Goal: Task Accomplishment & Management: Complete application form

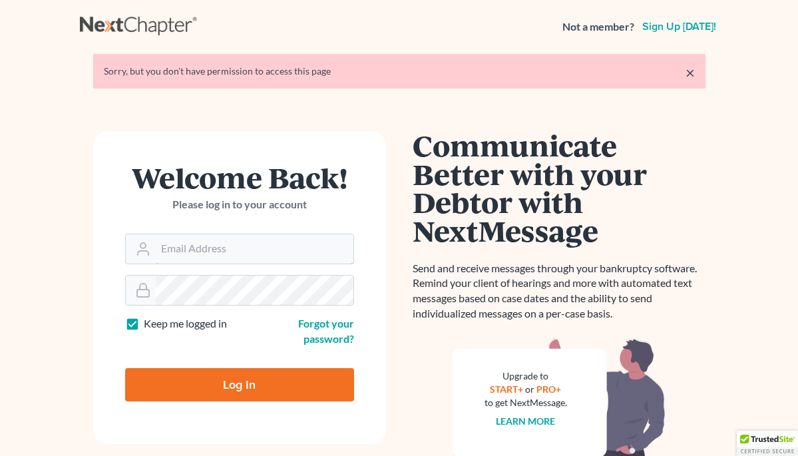
type input "[PERSON_NAME][EMAIL_ADDRESS][PERSON_NAME][DOMAIN_NAME]"
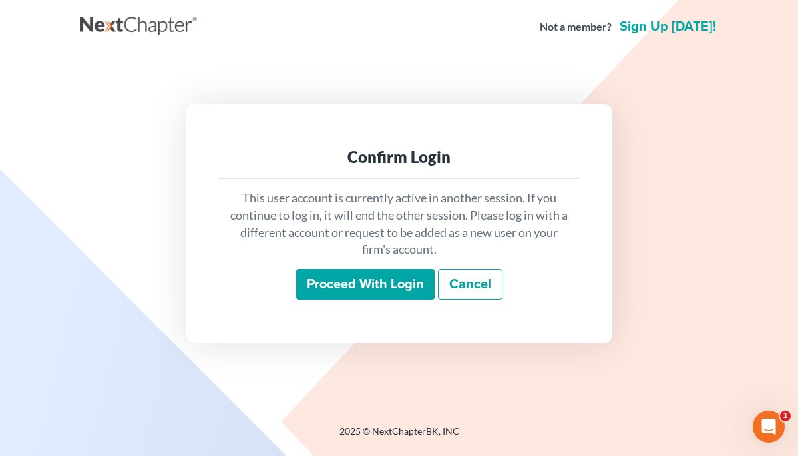
click at [399, 283] on input "Proceed with login" at bounding box center [365, 284] width 138 height 31
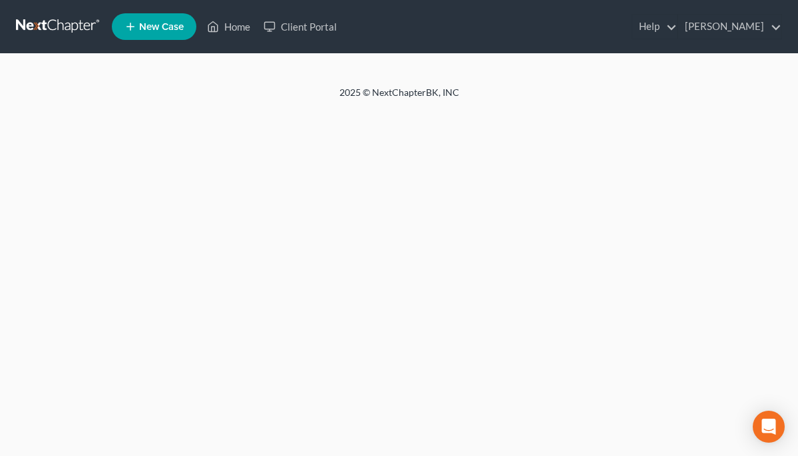
click at [399, 283] on div "Home New Case Client Portal Christine D. Langley chris@langley-law.com My Accou…" at bounding box center [399, 228] width 798 height 456
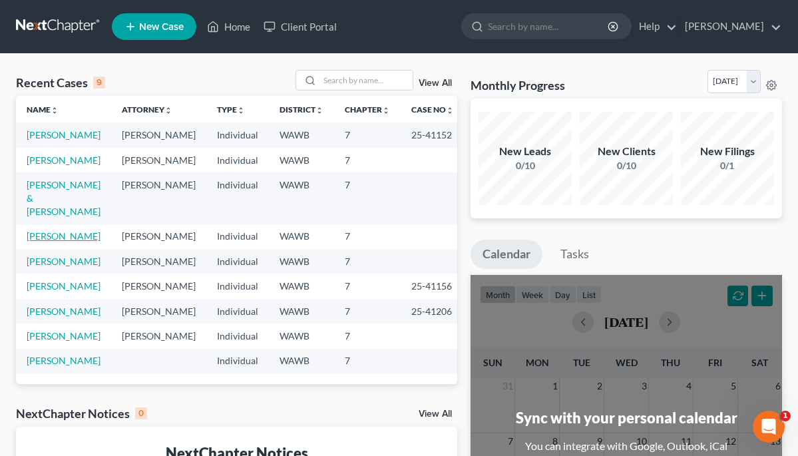
click at [67, 241] on link "Wiliams, Katrin" at bounding box center [64, 235] width 74 height 11
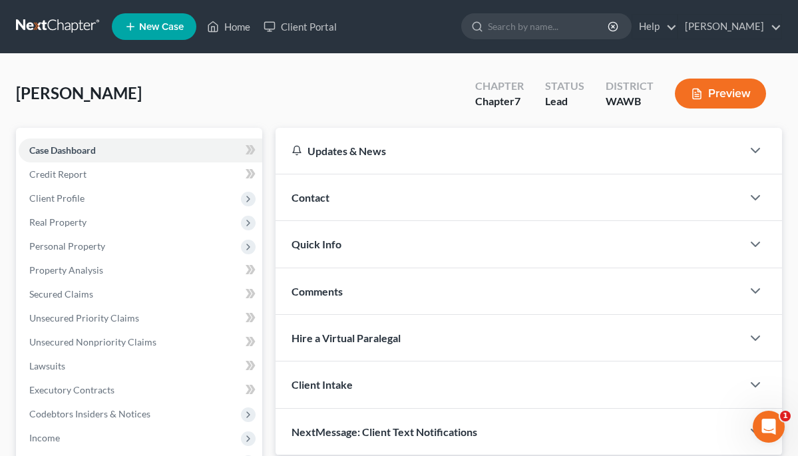
scroll to position [13, 0]
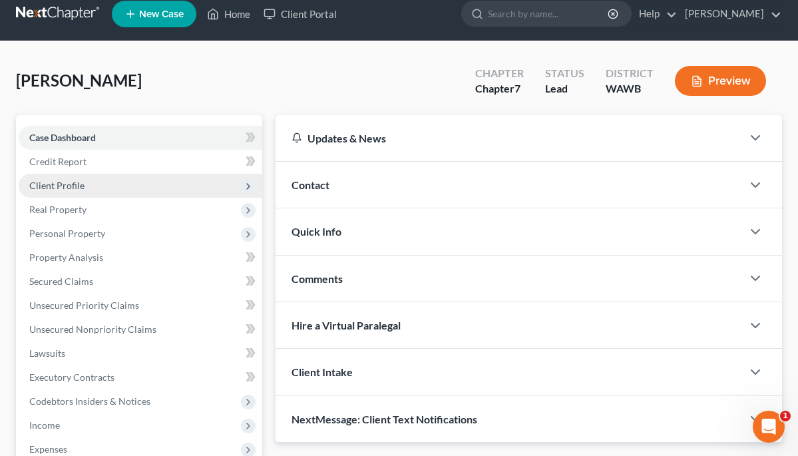
click at [84, 184] on span "Client Profile" at bounding box center [140, 186] width 243 height 24
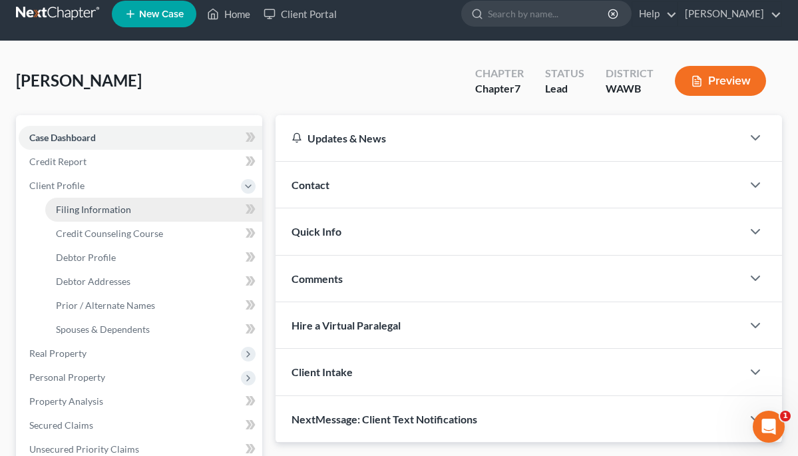
click at [91, 204] on span "Filing Information" at bounding box center [93, 209] width 75 height 11
select select "1"
select select "0"
select select "50"
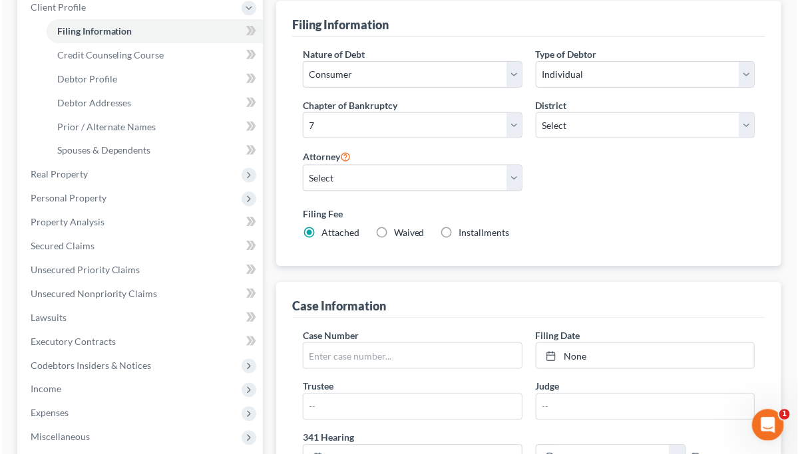
scroll to position [195, 0]
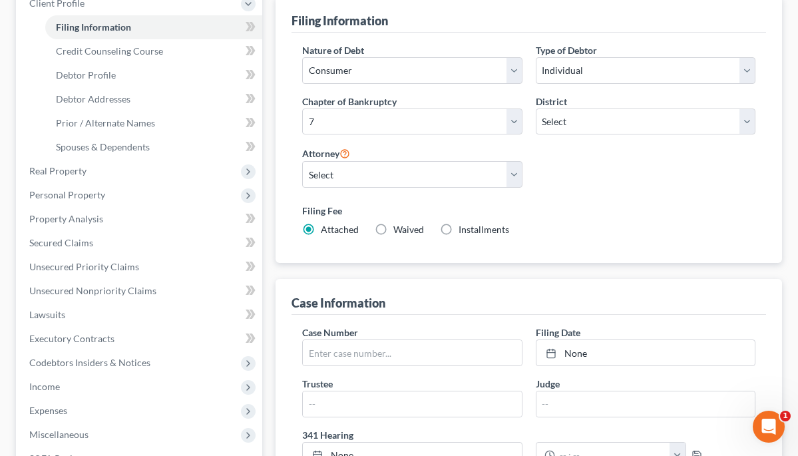
click at [458, 231] on label "Installments Installments" at bounding box center [483, 229] width 51 height 13
click at [464, 231] on input "Installments Installments" at bounding box center [468, 227] width 9 height 9
radio input "true"
radio input "false"
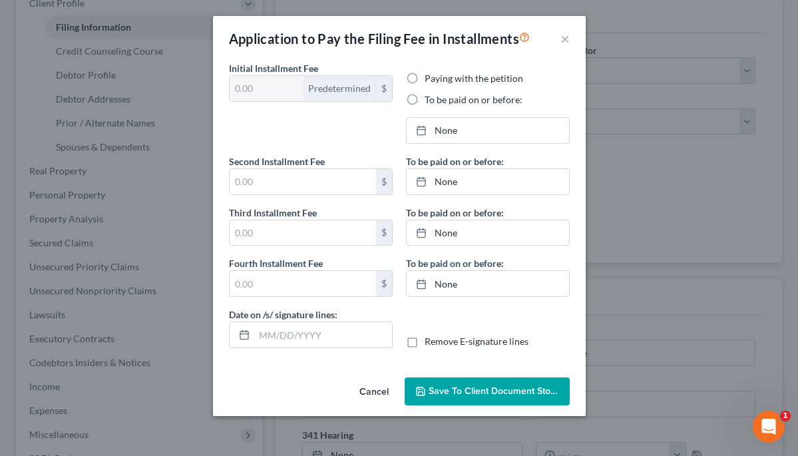
type input "100.00"
radio input "true"
type input "0.00"
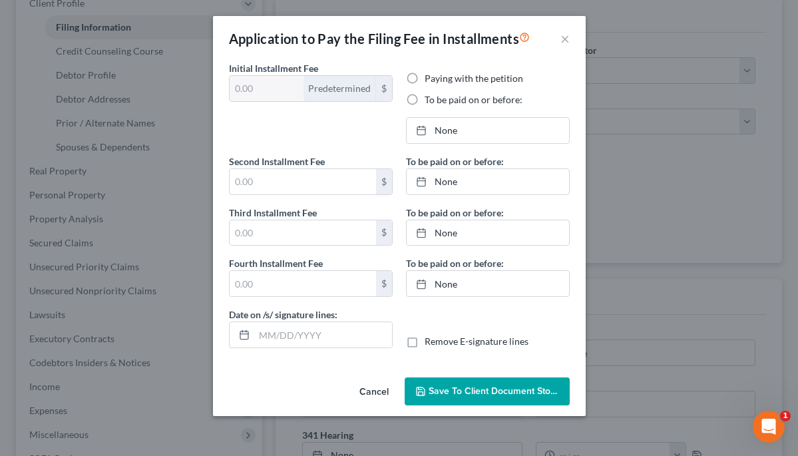
type input "09/14/2025"
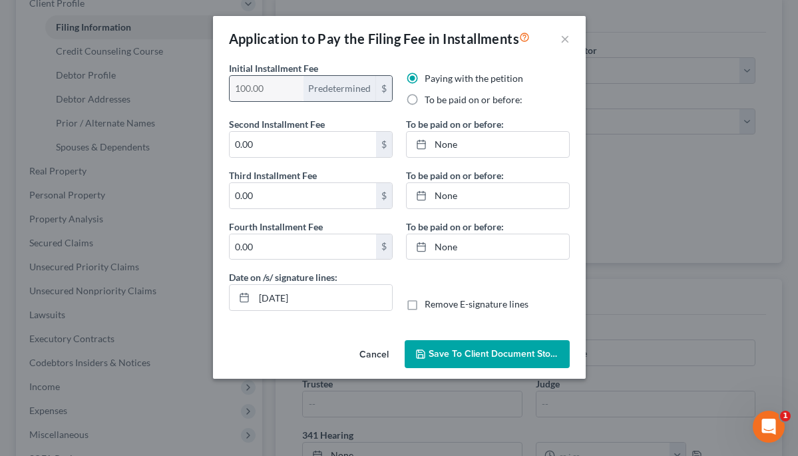
click at [346, 90] on div "Predetermined" at bounding box center [339, 88] width 73 height 25
click at [424, 102] on label "To be paid on or before:" at bounding box center [473, 99] width 98 height 13
click at [430, 102] on input "To be paid on or before:" at bounding box center [434, 97] width 9 height 9
radio input "true"
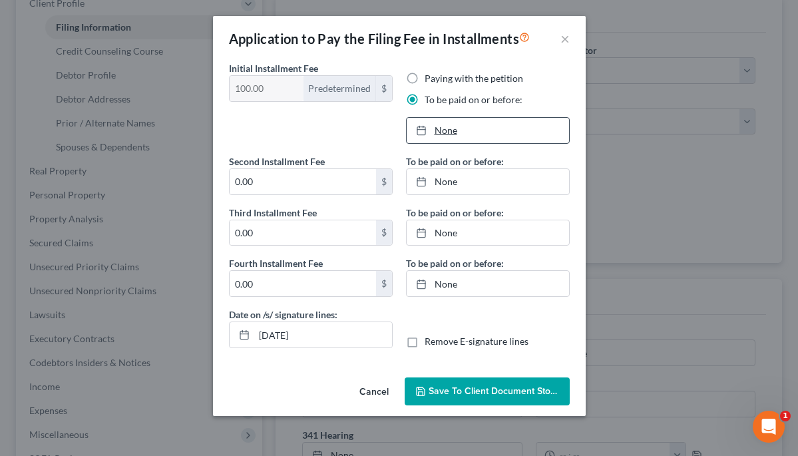
click at [444, 130] on link "None" at bounding box center [487, 130] width 162 height 25
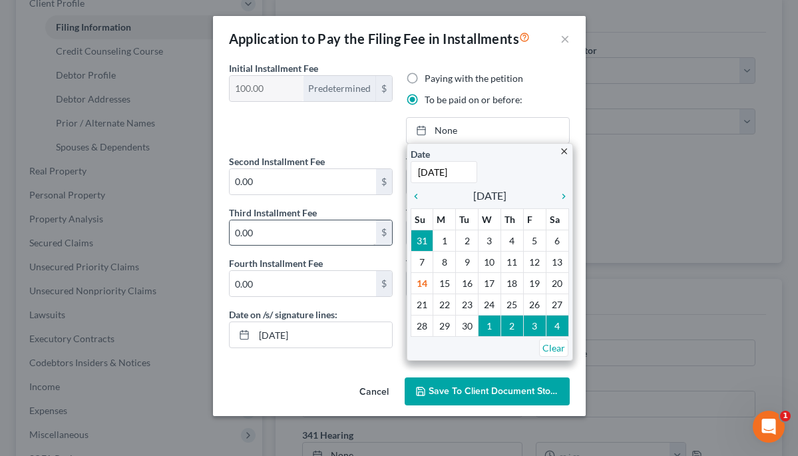
type input "10/31/2025"
click at [327, 229] on input "0.00" at bounding box center [303, 232] width 146 height 25
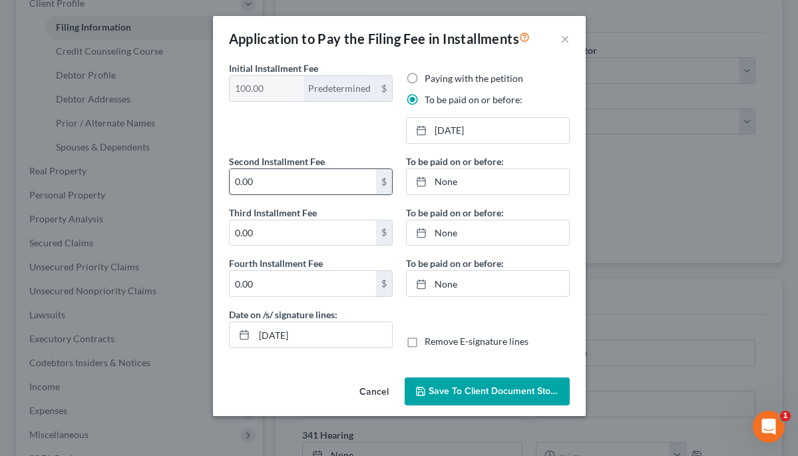
click at [303, 186] on input "0.00" at bounding box center [303, 181] width 146 height 25
type input "0"
type input "120"
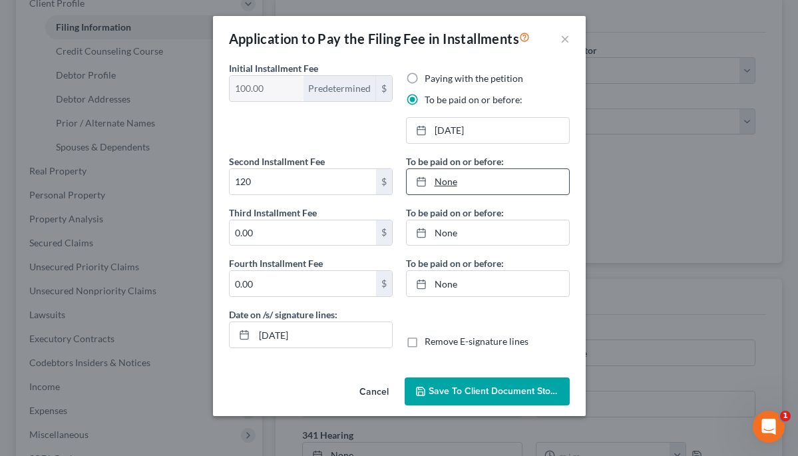
click at [456, 182] on link "None" at bounding box center [487, 181] width 162 height 25
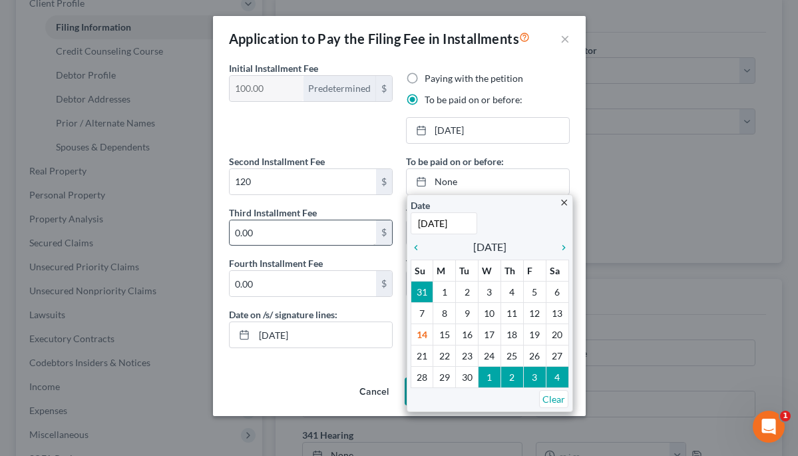
type input "11/30/2025"
click at [333, 243] on input "0.00" at bounding box center [303, 232] width 146 height 25
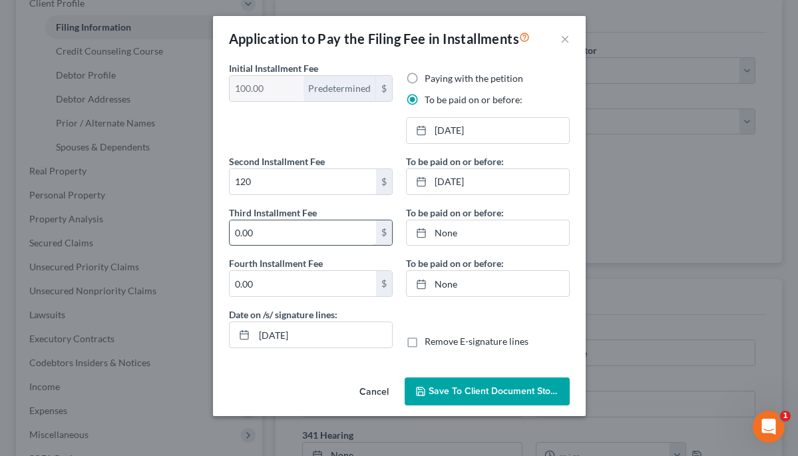
click at [322, 236] on input "0.00" at bounding box center [303, 232] width 146 height 25
type input "0"
type input "146"
click at [446, 280] on link "None" at bounding box center [487, 283] width 162 height 25
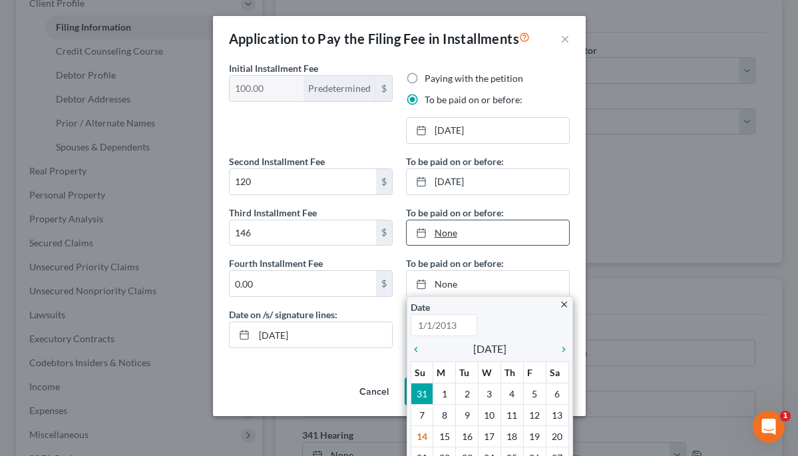
type input "9/14/2025"
click at [445, 229] on link "None" at bounding box center [487, 232] width 162 height 25
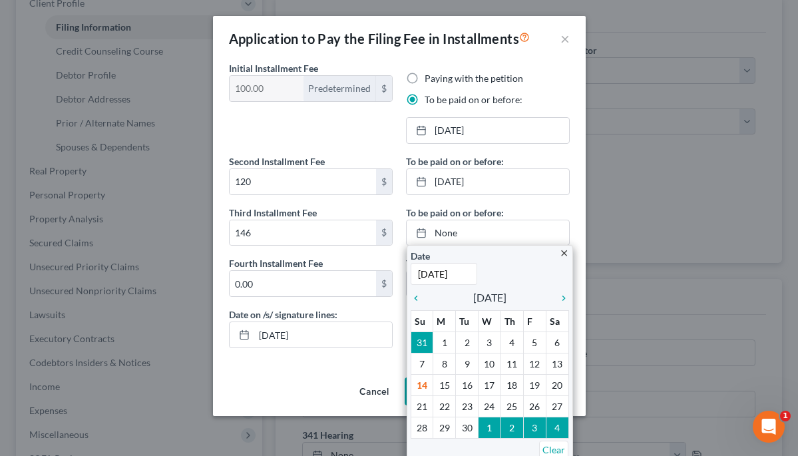
type input "12/31/2026"
click at [343, 256] on div "Fourth Installment Fee 0.00 $" at bounding box center [311, 276] width 164 height 41
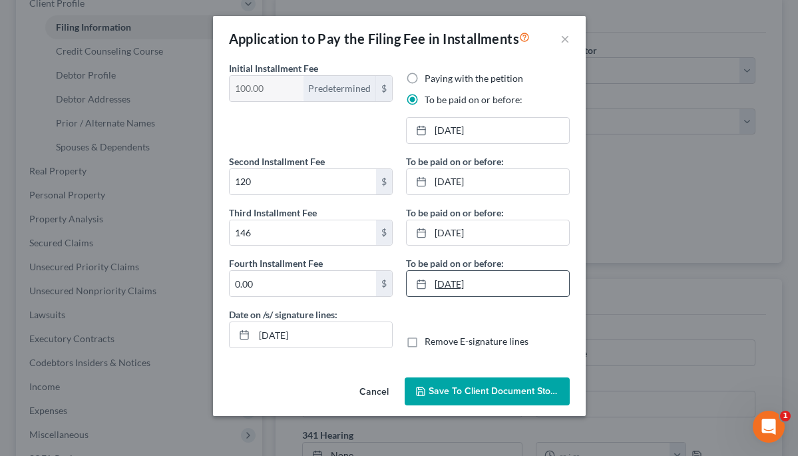
click at [473, 283] on link "9/14/2025" at bounding box center [487, 283] width 162 height 25
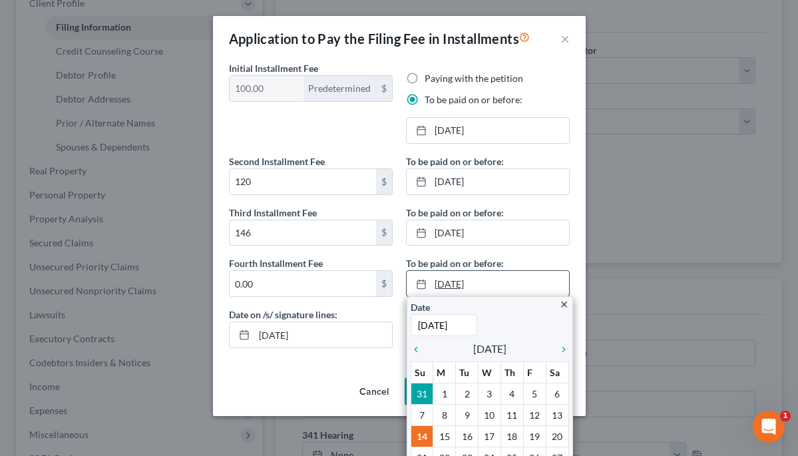
click at [488, 281] on link "9/14/2025" at bounding box center [487, 283] width 162 height 25
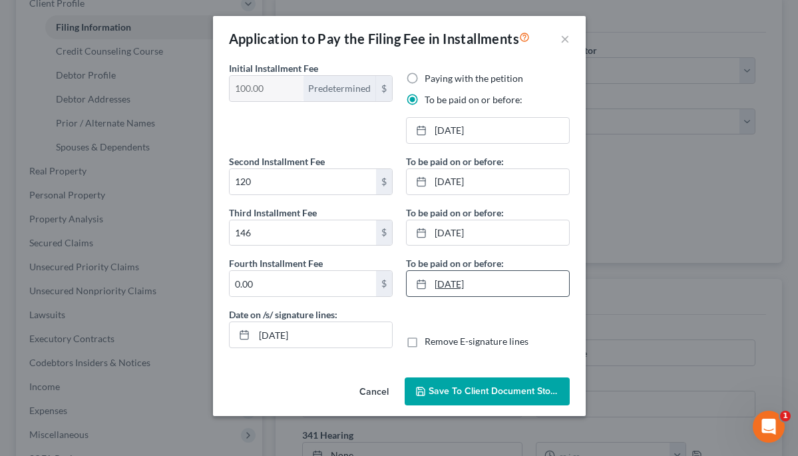
click at [488, 281] on link "9/14/2025" at bounding box center [487, 283] width 162 height 25
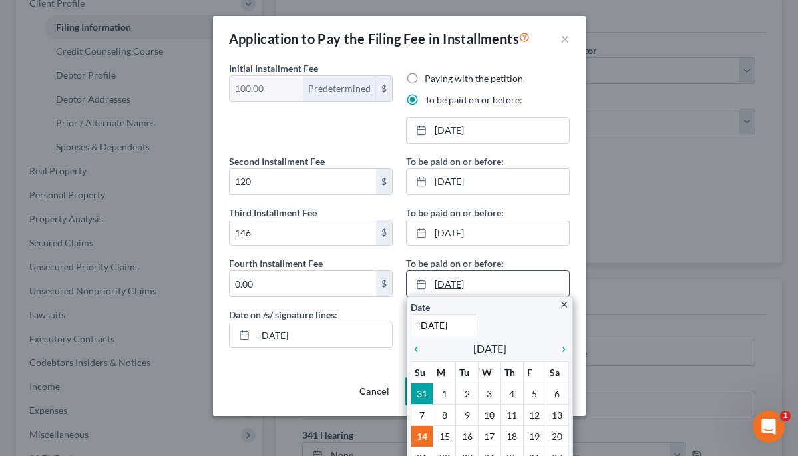
click at [452, 284] on link "9/14/2025" at bounding box center [487, 283] width 162 height 25
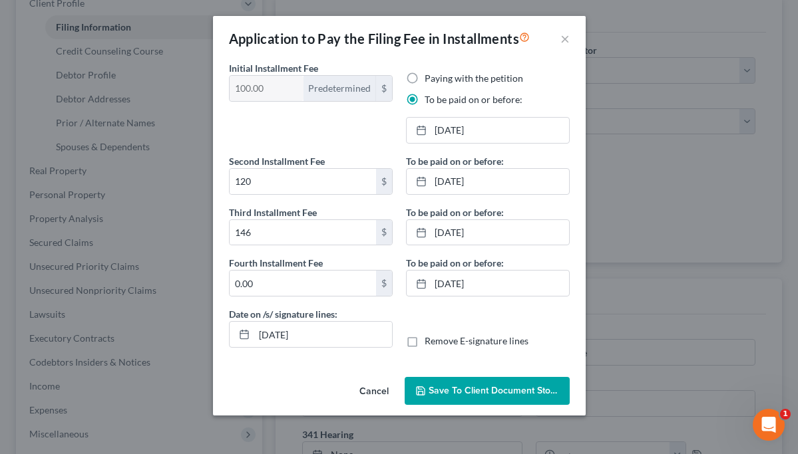
click at [302, 247] on div "Second Installment Fee 120 $ Third Installment Fee 146 $ Fourth Installment Fee…" at bounding box center [310, 230] width 177 height 153
click at [263, 177] on input "120" at bounding box center [303, 181] width 146 height 25
click at [263, 238] on input "146" at bounding box center [303, 232] width 146 height 25
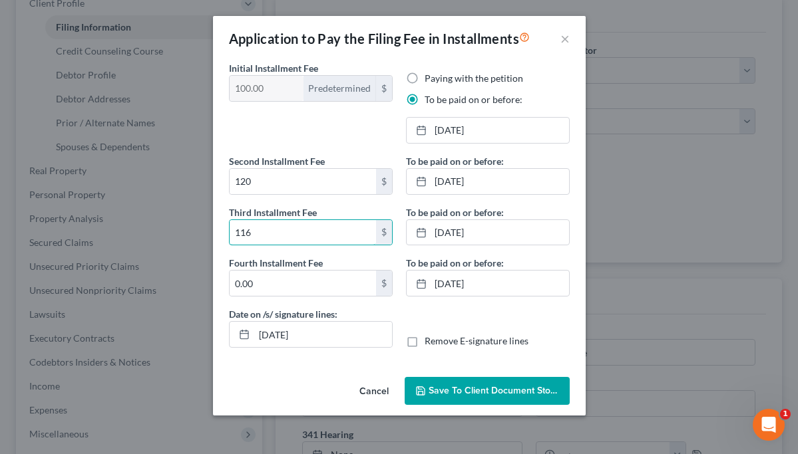
type input "116"
click at [178, 201] on div "Application to Pay the Filing Fee in Installments × Initial Installment Fee 100…" at bounding box center [399, 227] width 798 height 454
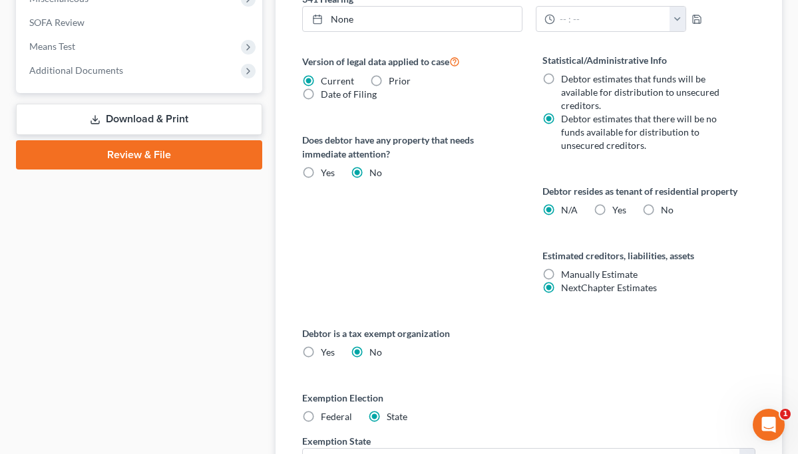
scroll to position [630, 0]
click at [661, 208] on label "No" at bounding box center [667, 210] width 13 height 13
click at [666, 208] on input "No" at bounding box center [670, 208] width 9 height 9
radio input "true"
radio input "false"
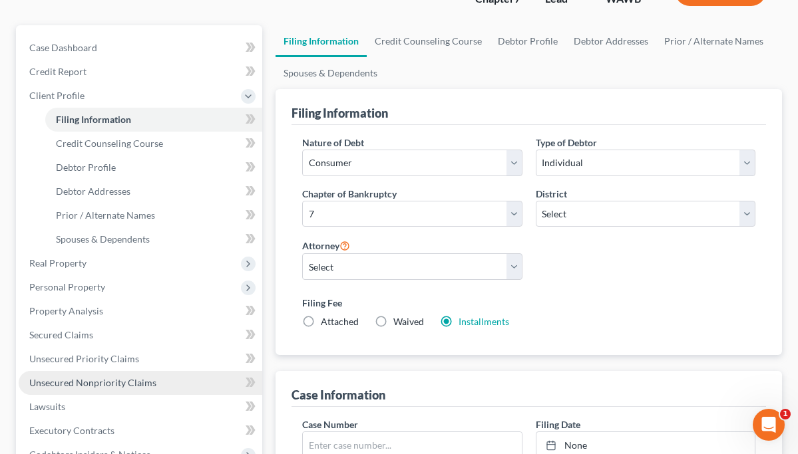
scroll to position [98, 0]
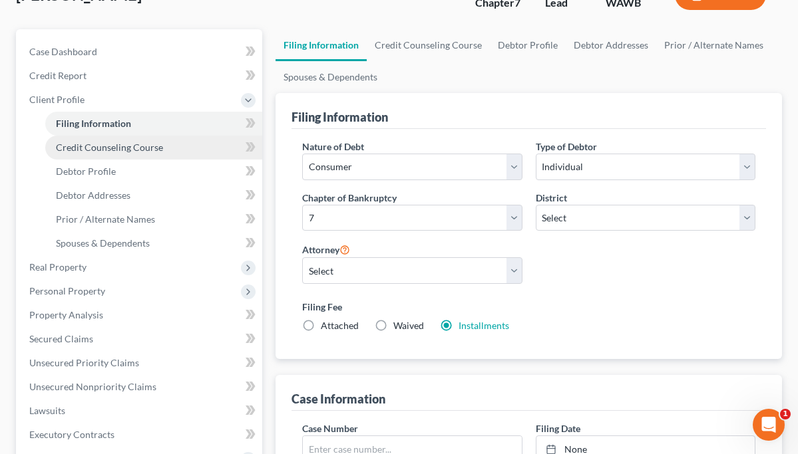
click at [124, 147] on span "Credit Counseling Course" at bounding box center [109, 147] width 107 height 11
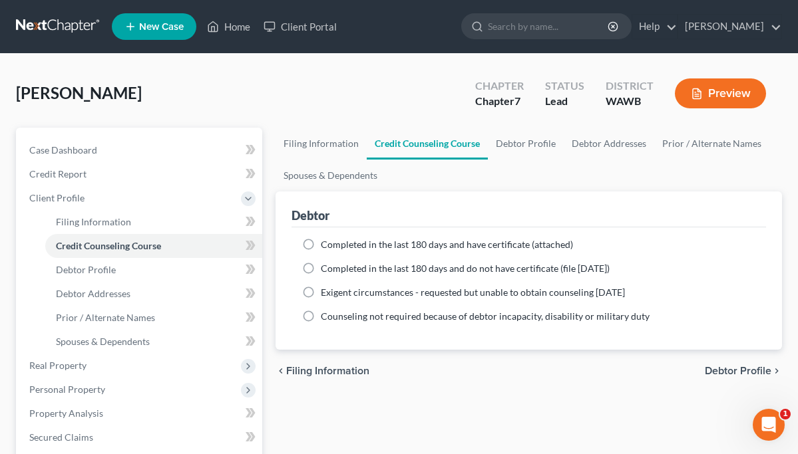
click at [321, 247] on label "Completed in the last 180 days and have certificate (attached)" at bounding box center [447, 244] width 252 height 13
click at [326, 247] on input "Completed in the last 180 days and have certificate (attached)" at bounding box center [330, 242] width 9 height 9
radio input "true"
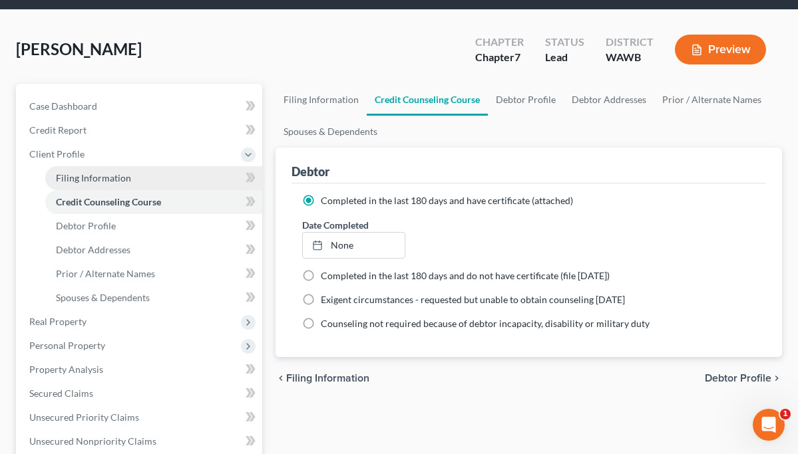
scroll to position [46, 0]
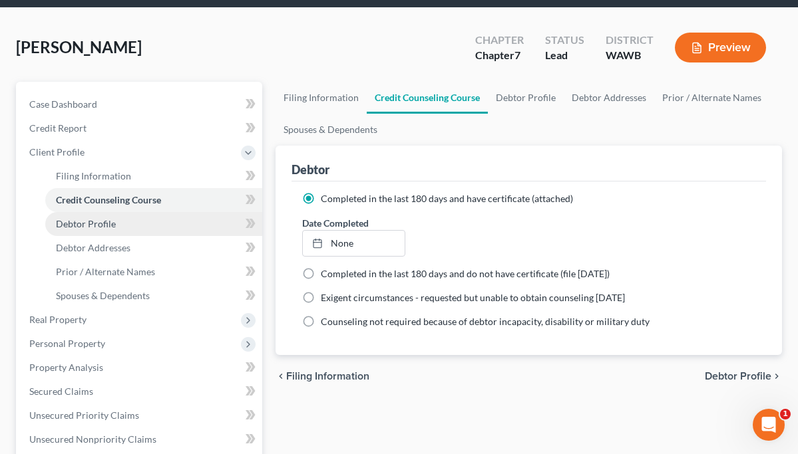
click at [124, 226] on link "Debtor Profile" at bounding box center [153, 224] width 217 height 24
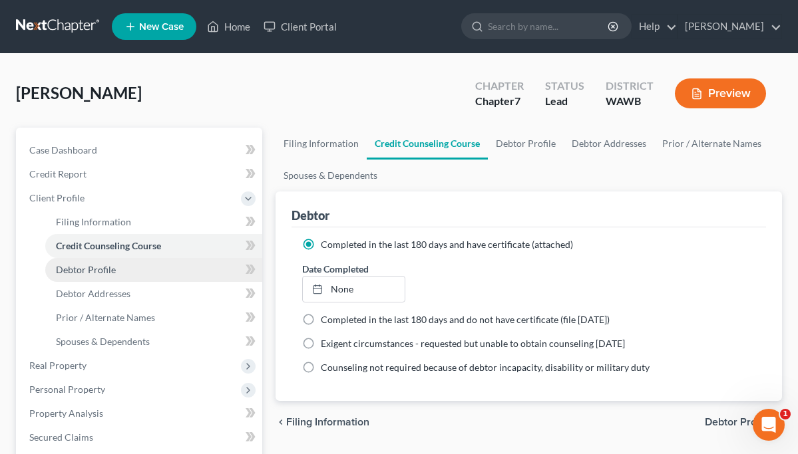
select select "0"
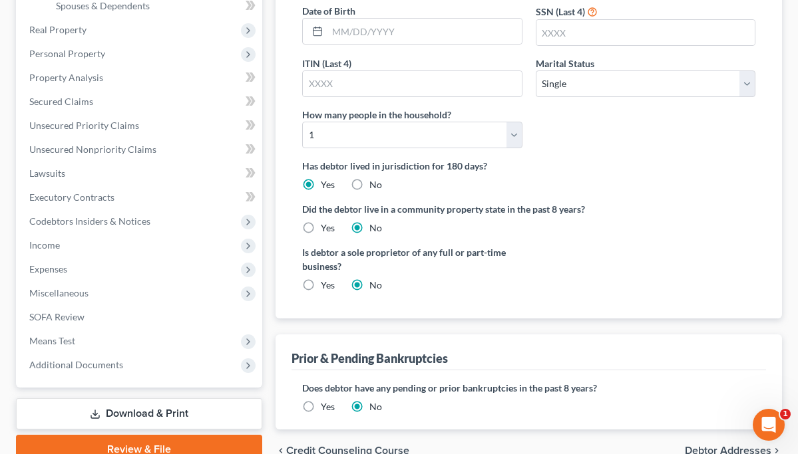
scroll to position [346, 0]
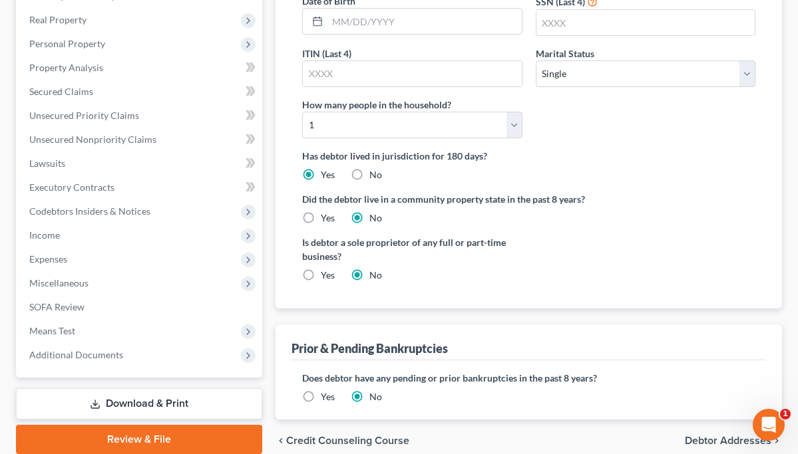
click at [321, 215] on label "Yes" at bounding box center [328, 218] width 14 height 13
click at [326, 215] on input "Yes" at bounding box center [330, 216] width 9 height 9
radio input "true"
radio input "false"
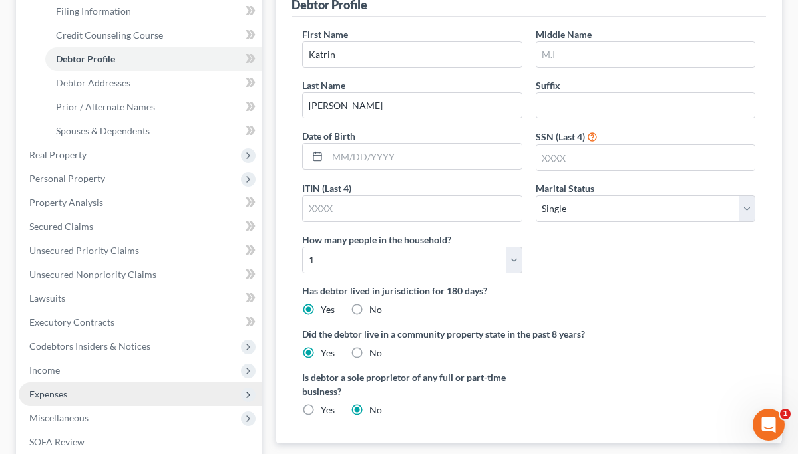
scroll to position [205, 0]
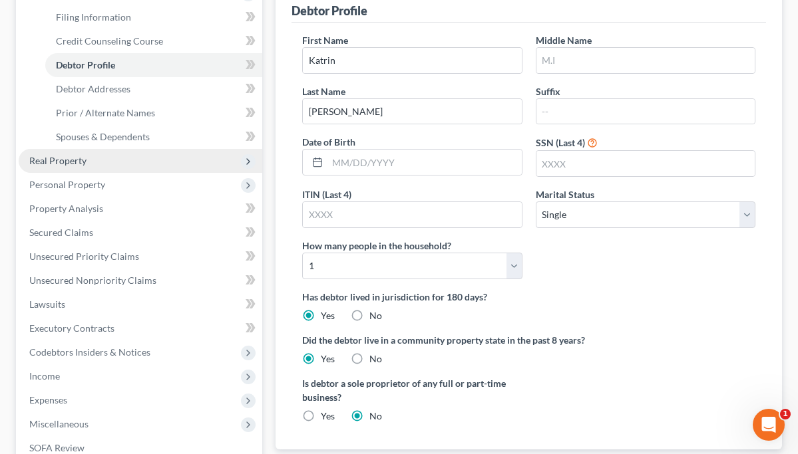
click at [84, 163] on span "Real Property" at bounding box center [57, 160] width 57 height 11
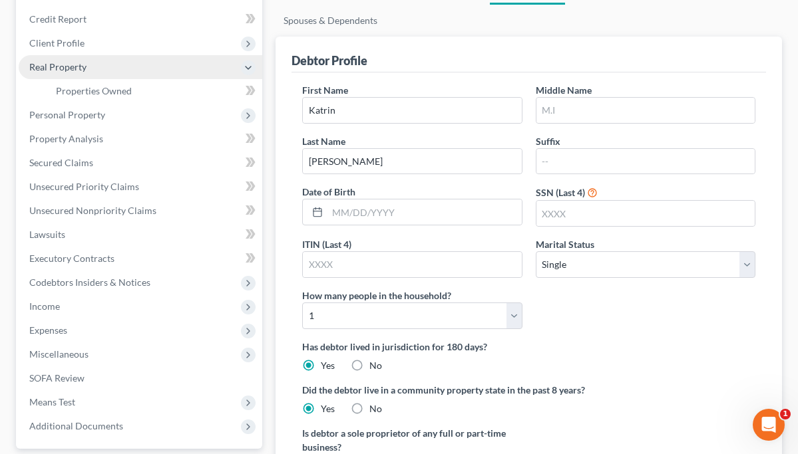
scroll to position [124, 0]
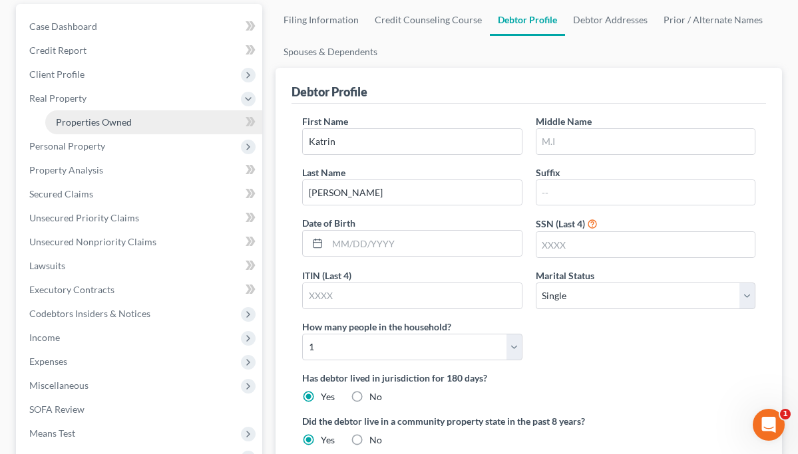
click at [108, 118] on span "Properties Owned" at bounding box center [94, 121] width 76 height 11
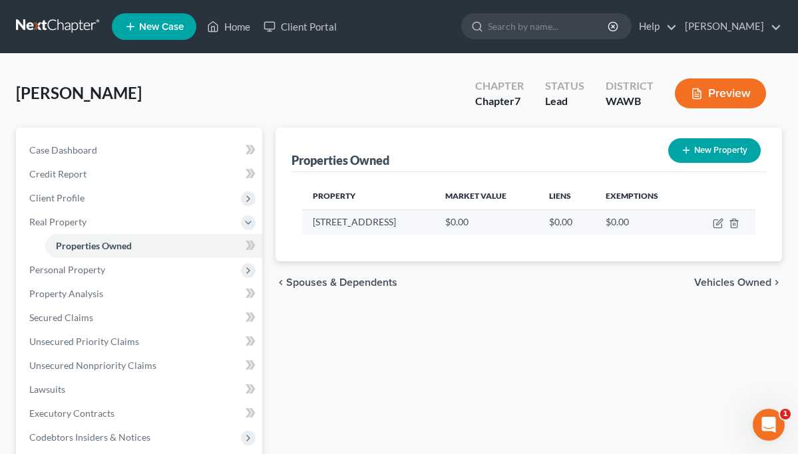
click at [486, 222] on td "$0.00" at bounding box center [486, 222] width 104 height 25
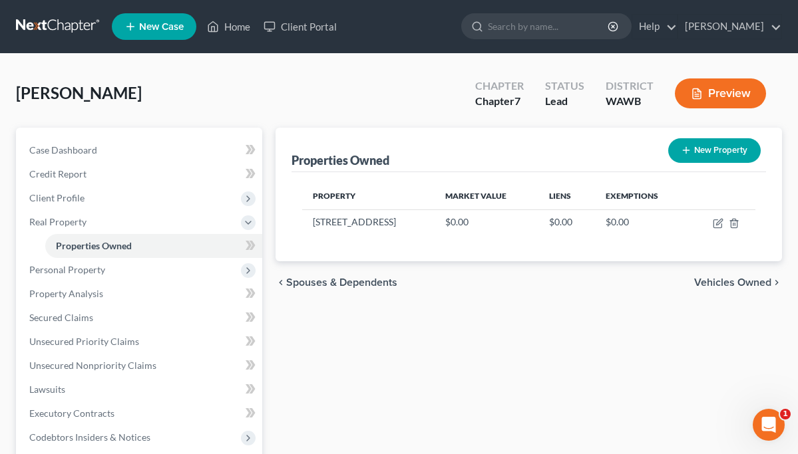
click at [522, 243] on div "Property Market Value Liens Exemptions 17113 Kinnickinnick Ct SE $0.00 $0.00 $0…" at bounding box center [528, 216] width 474 height 89
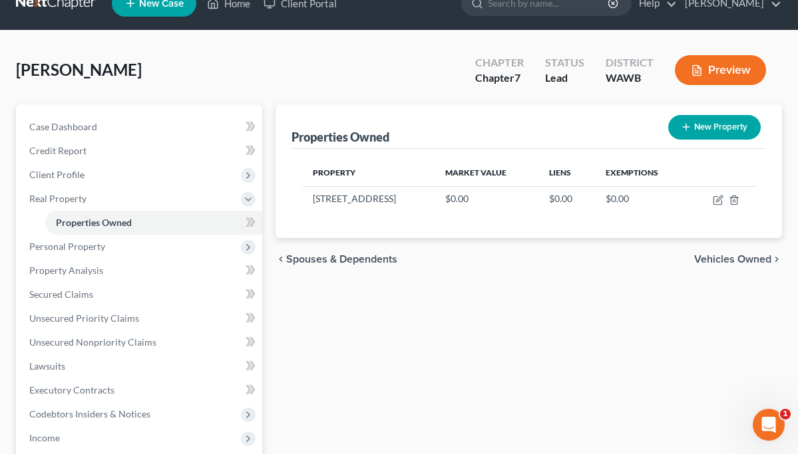
scroll to position [21, 0]
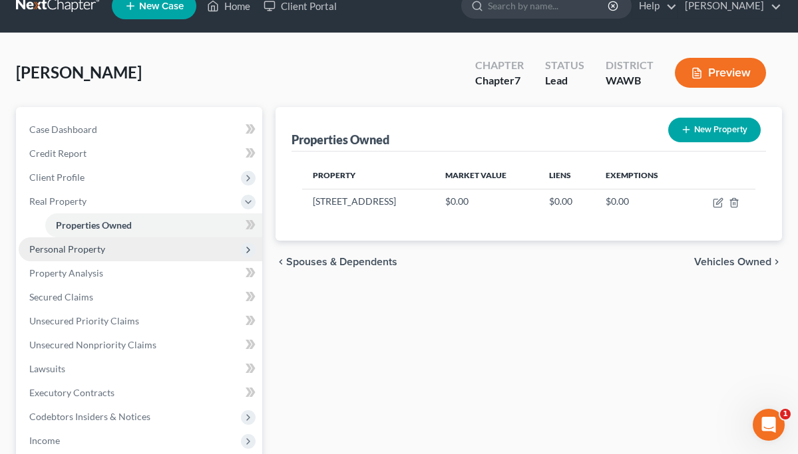
click at [100, 249] on span "Personal Property" at bounding box center [67, 248] width 76 height 11
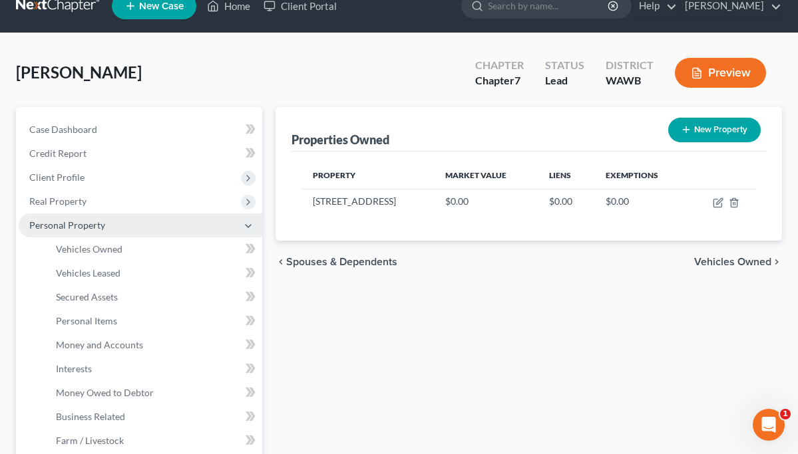
click at [100, 249] on span "Vehicles Owned" at bounding box center [89, 248] width 67 height 11
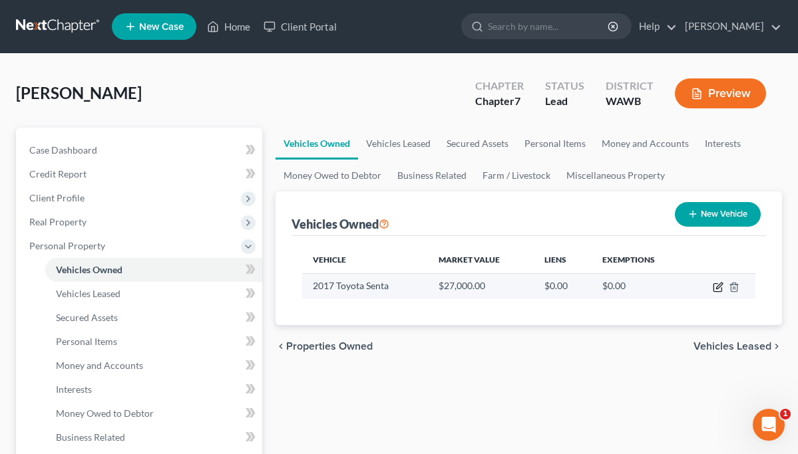
click at [719, 287] on icon "button" at bounding box center [719, 286] width 6 height 6
select select "0"
select select "9"
select select "2"
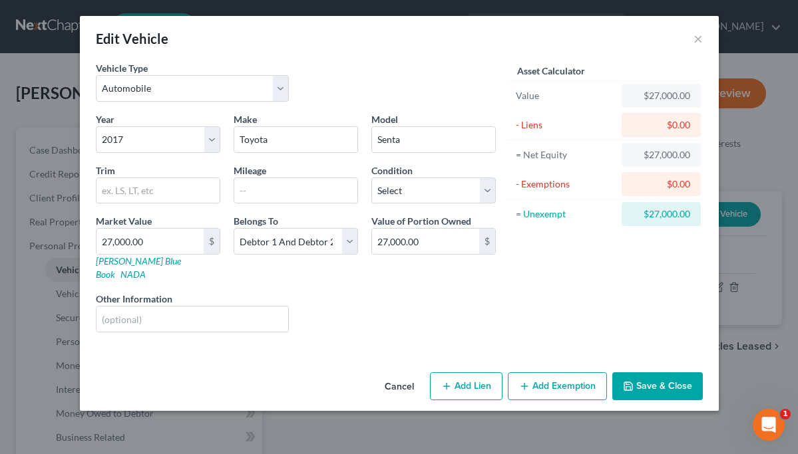
click at [673, 186] on div "$0.00" at bounding box center [661, 184] width 58 height 13
click at [444, 241] on input "27,000.00" at bounding box center [425, 241] width 107 height 25
type input "2"
type input "13,500"
click at [431, 292] on div "Liens Select" at bounding box center [398, 312] width 207 height 41
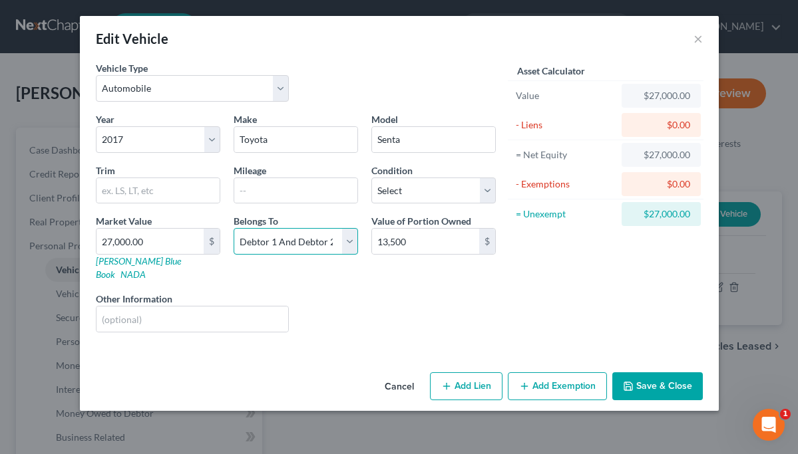
select select "3"
click at [567, 378] on button "Add Exemption" at bounding box center [557, 387] width 99 height 28
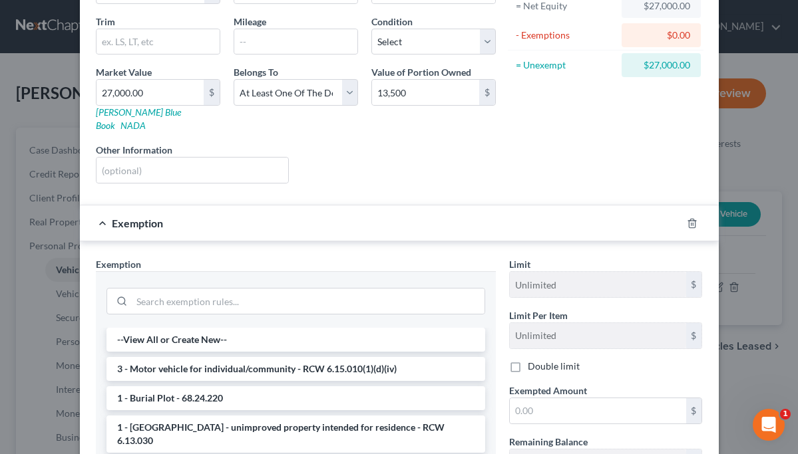
scroll to position [154, 0]
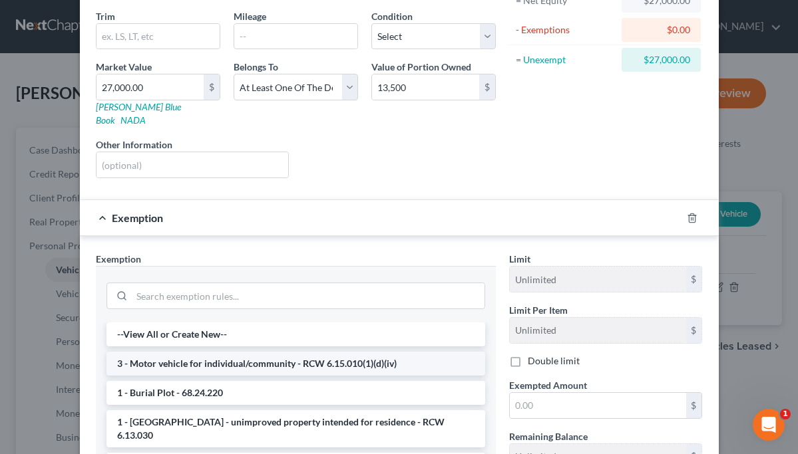
click at [373, 352] on li "3 - Motor vehicle for individual/community - RCW 6.15.010(1)(d)(iv)" at bounding box center [295, 364] width 379 height 24
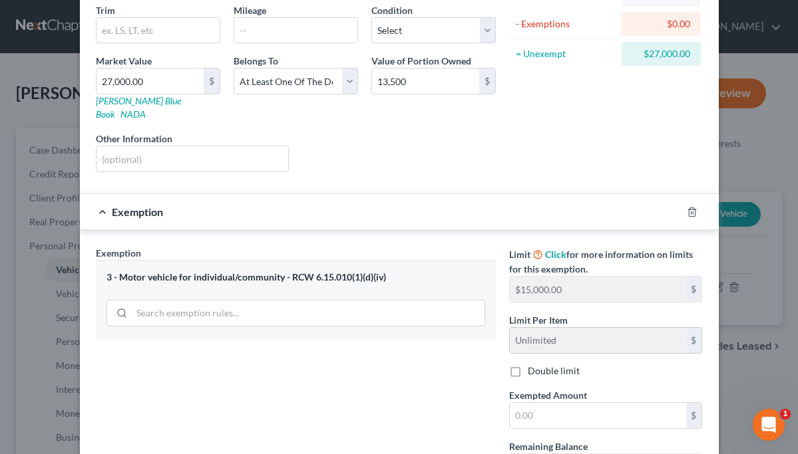
scroll to position [164, 0]
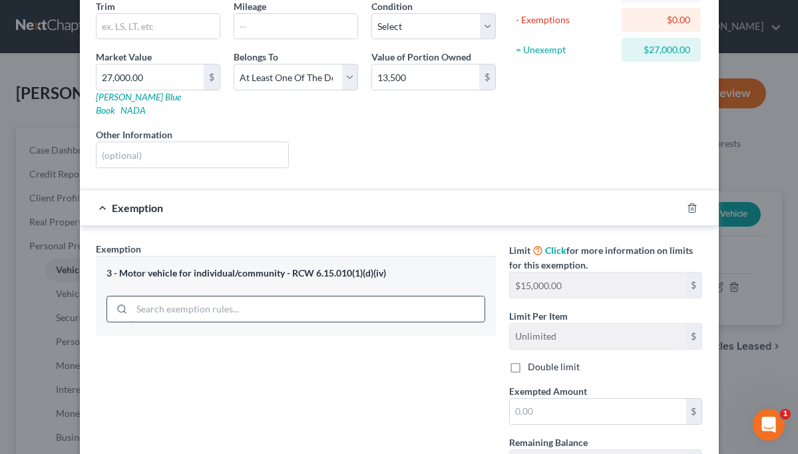
click at [428, 297] on input "search" at bounding box center [308, 309] width 353 height 25
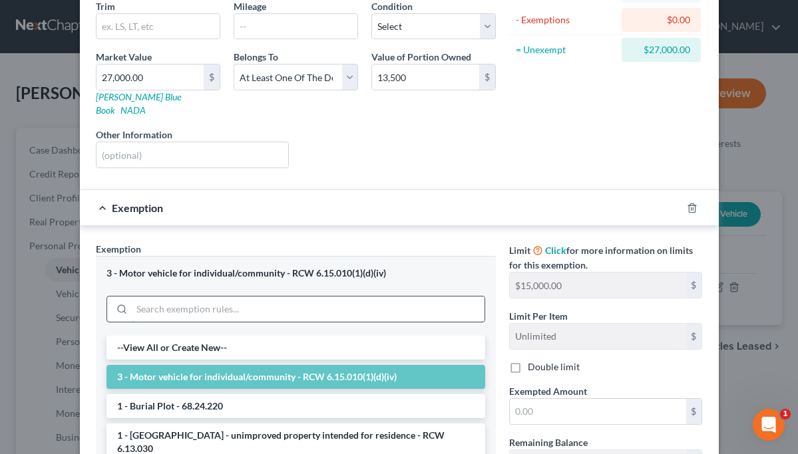
click at [424, 297] on input "search" at bounding box center [308, 309] width 353 height 25
click at [455, 256] on div "3 - Motor vehicle for individual/community - RCW 6.15.010(1)(d)(iv)" at bounding box center [296, 295] width 400 height 79
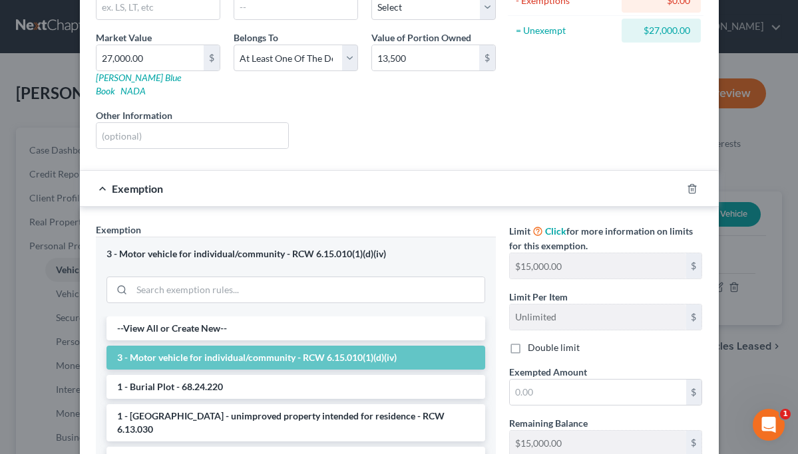
scroll to position [13, 0]
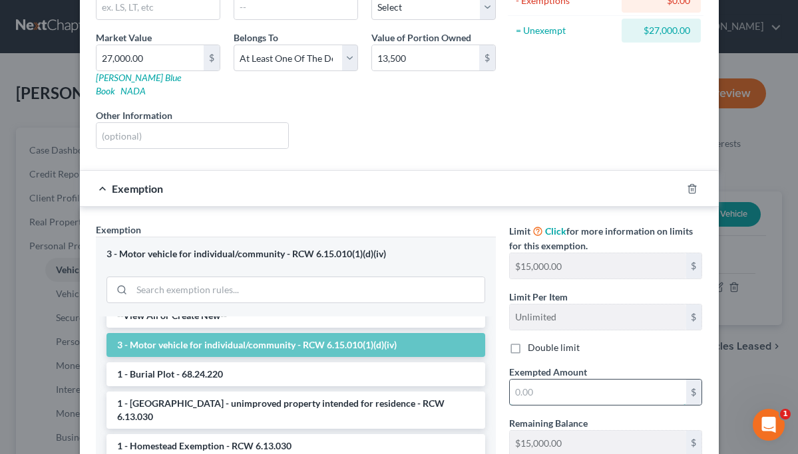
click at [528, 380] on input "text" at bounding box center [598, 392] width 176 height 25
type input "13,500"
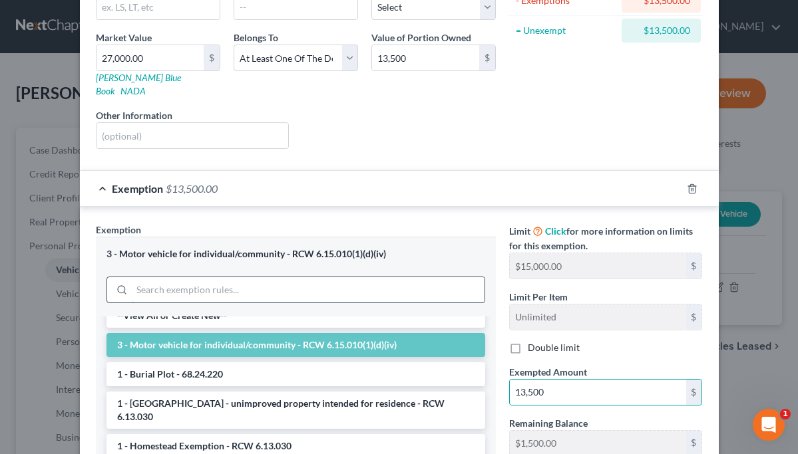
click at [363, 287] on input "search" at bounding box center [308, 289] width 353 height 25
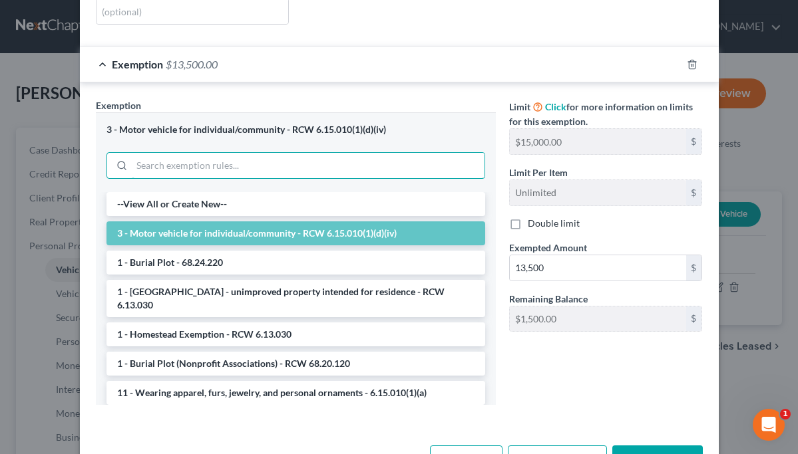
scroll to position [0, 0]
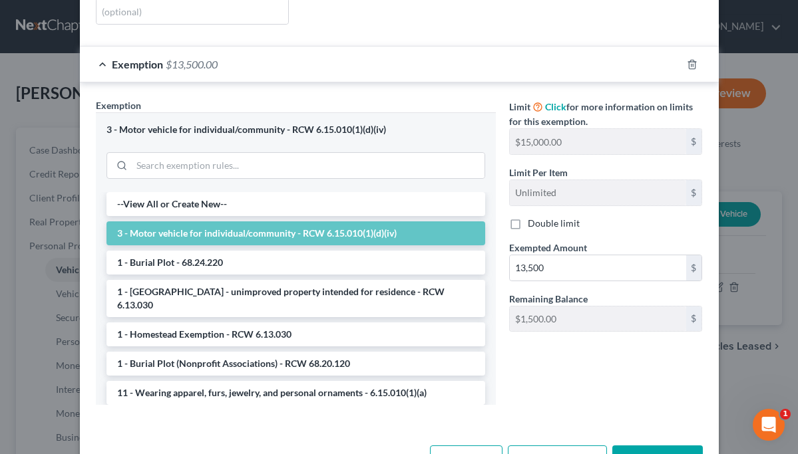
click at [638, 446] on button "Save & Close" at bounding box center [657, 460] width 90 height 28
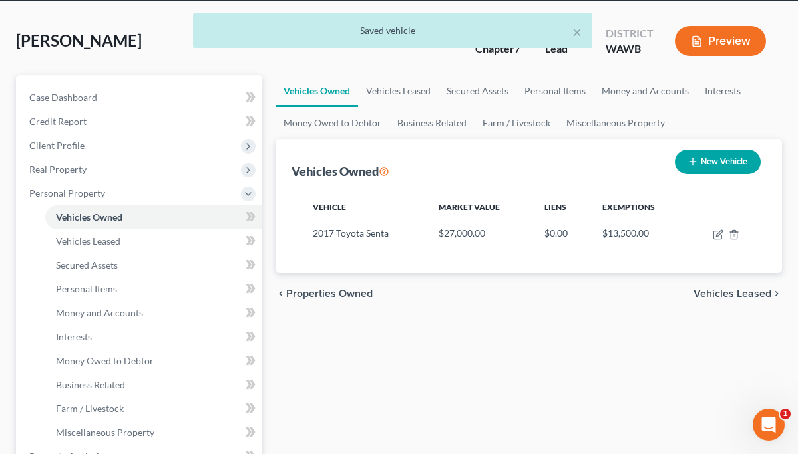
scroll to position [68, 0]
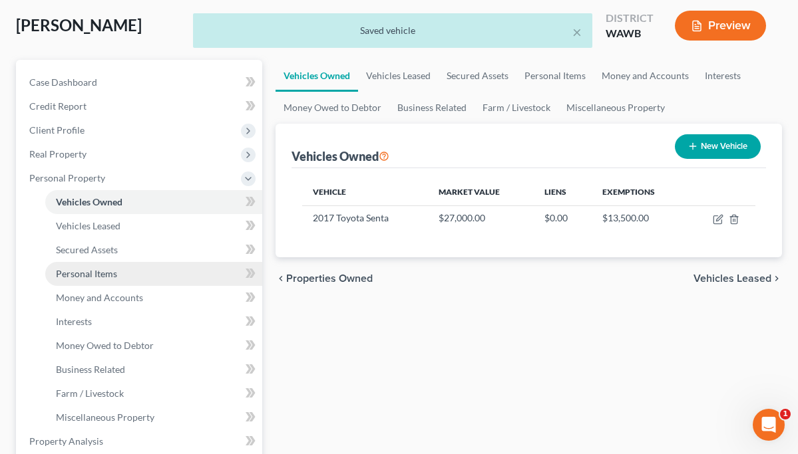
click at [105, 271] on span "Personal Items" at bounding box center [86, 273] width 61 height 11
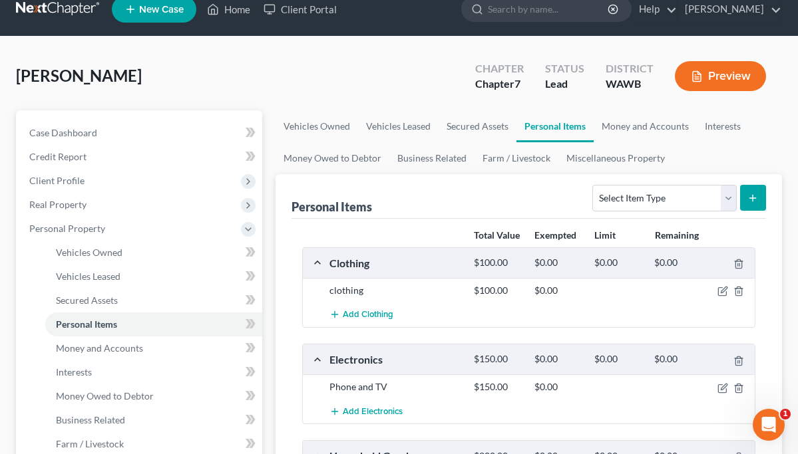
scroll to position [31, 0]
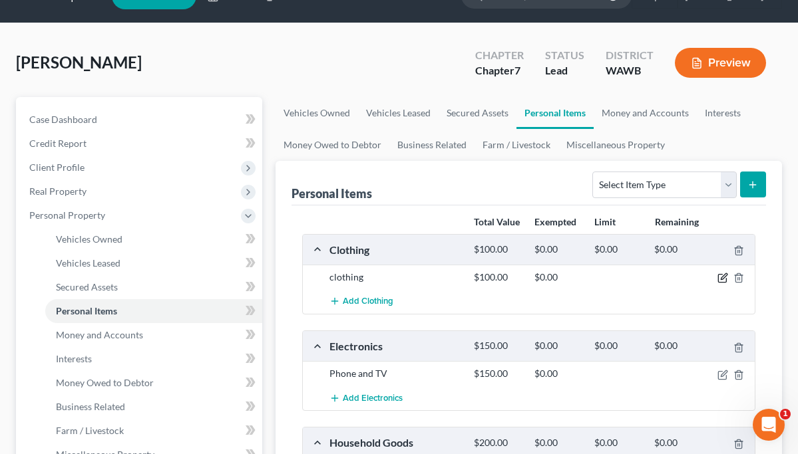
click at [724, 277] on icon "button" at bounding box center [722, 278] width 11 height 11
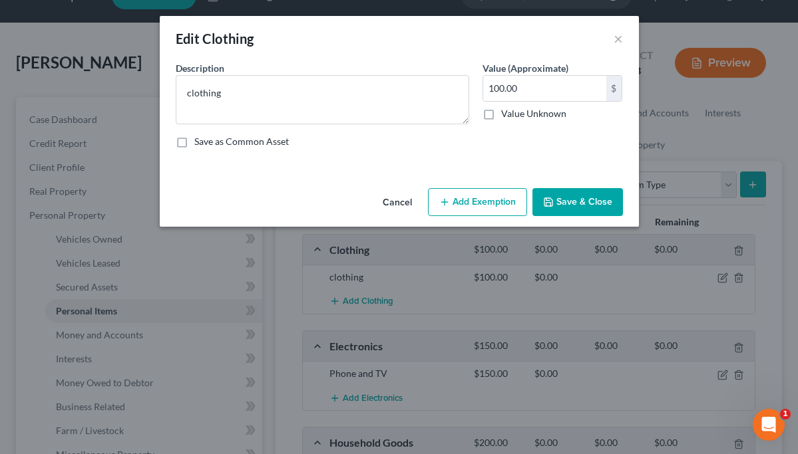
click at [502, 206] on button "Add Exemption" at bounding box center [477, 202] width 99 height 28
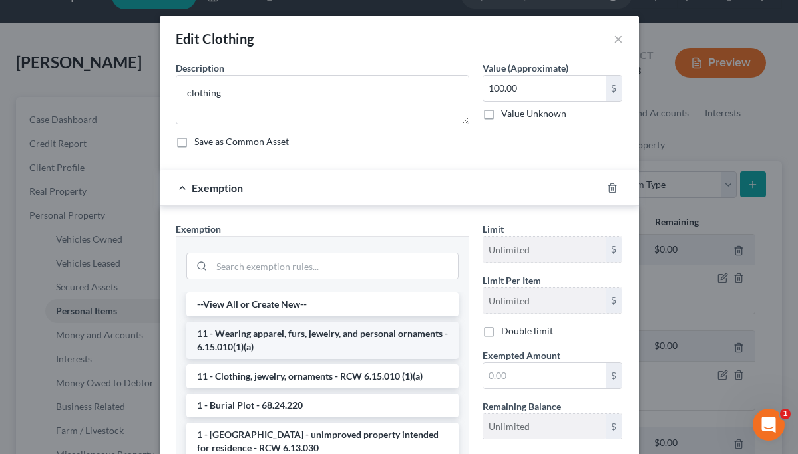
click at [426, 335] on li "11 - Wearing apparel, furs, jewelry, and personal ornaments - 6.15.010(1)(a)" at bounding box center [322, 340] width 272 height 37
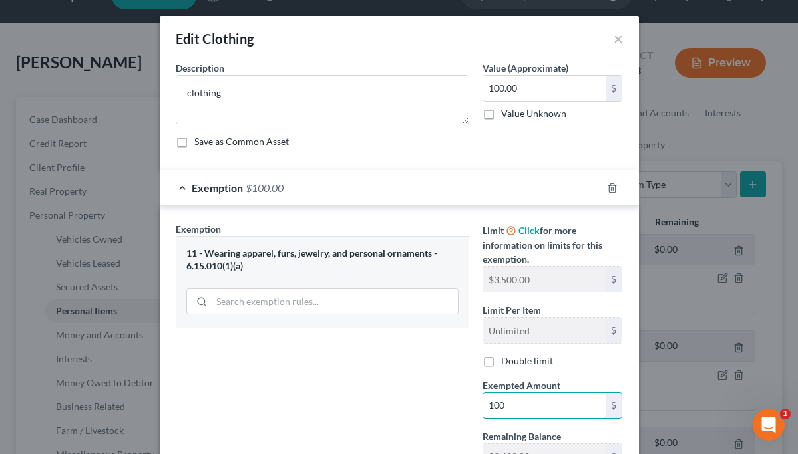
type input "100"
click at [373, 377] on div "Exemption Set must be selected for CA. Exemption * 11 - Wearing apparel, furs, …" at bounding box center [322, 351] width 307 height 258
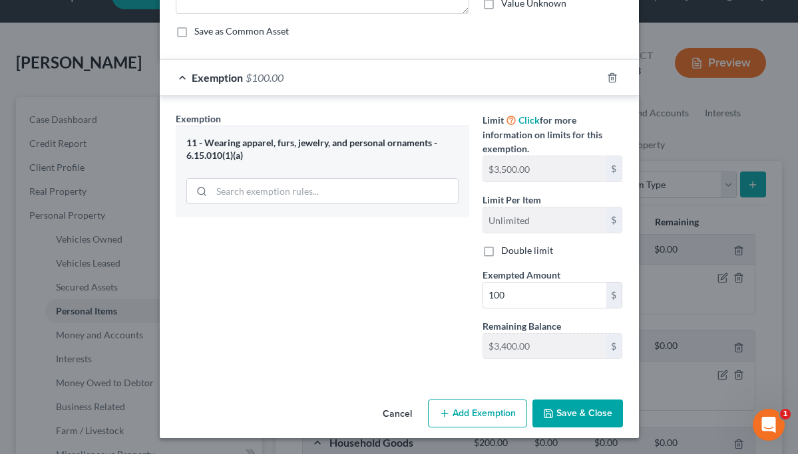
scroll to position [110, 0]
click at [556, 410] on button "Save & Close" at bounding box center [577, 414] width 90 height 28
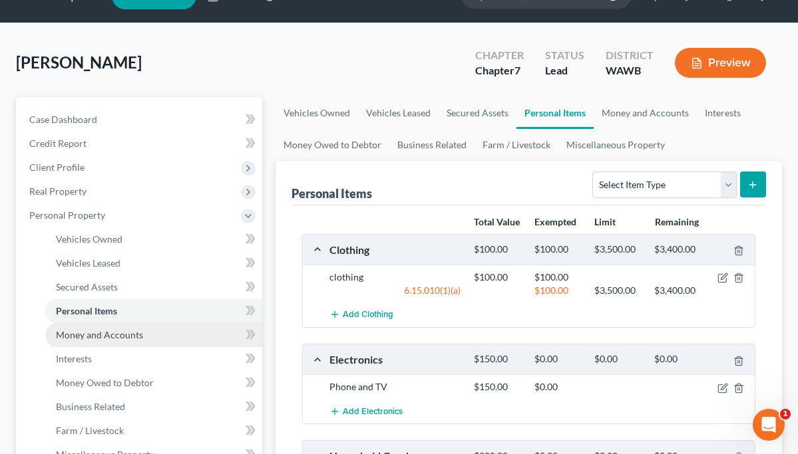
click at [122, 333] on span "Money and Accounts" at bounding box center [99, 334] width 87 height 11
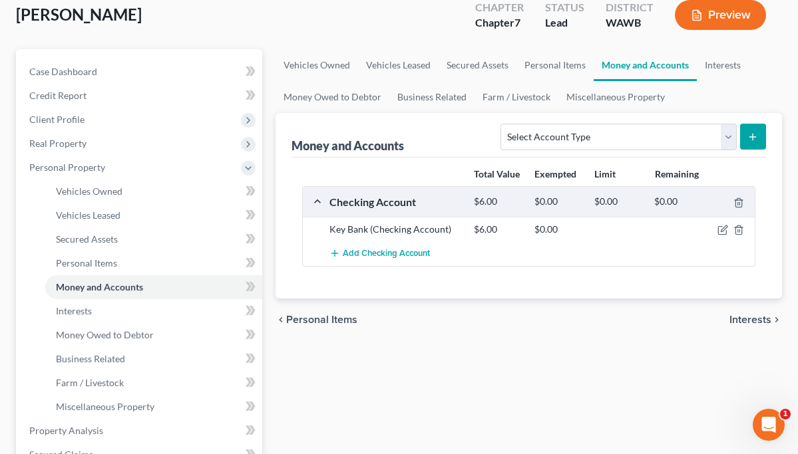
scroll to position [79, 0]
click at [723, 229] on icon "button" at bounding box center [724, 229] width 6 height 6
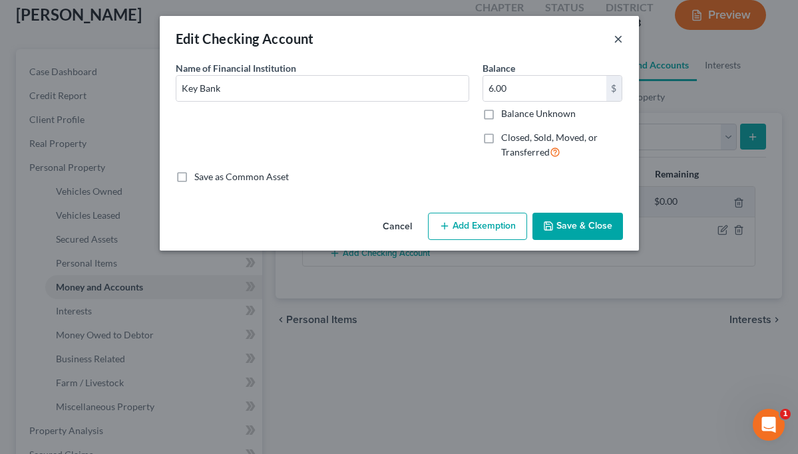
click at [615, 44] on button "×" at bounding box center [617, 39] width 9 height 16
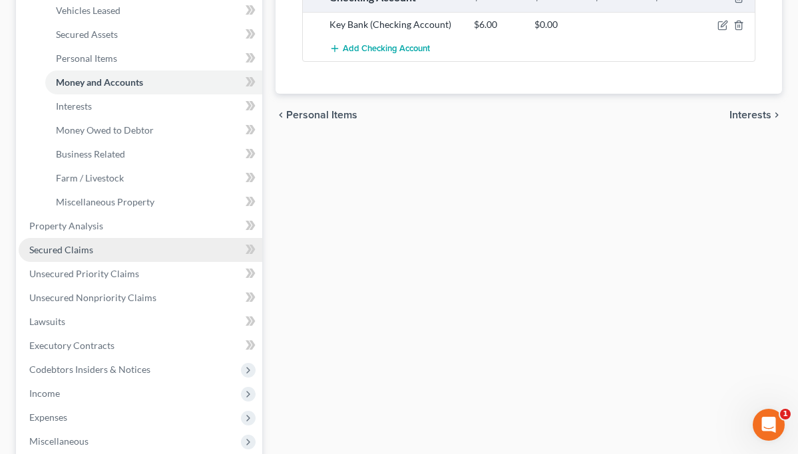
click at [96, 245] on link "Secured Claims" at bounding box center [140, 250] width 243 height 24
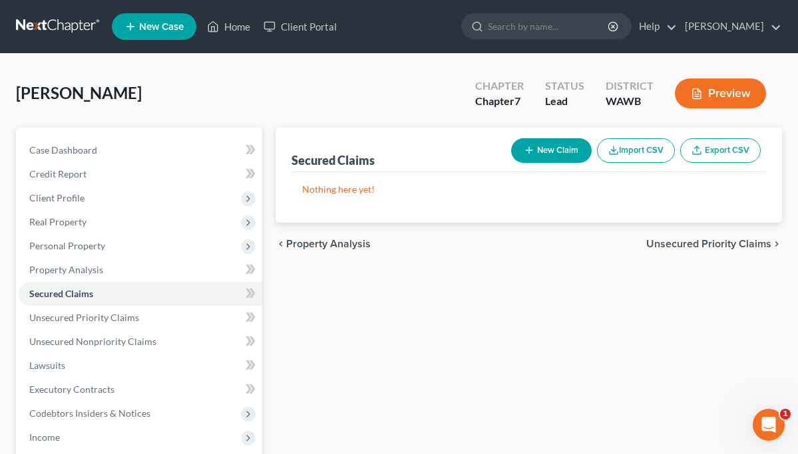
click at [526, 154] on icon "button" at bounding box center [529, 150] width 11 height 11
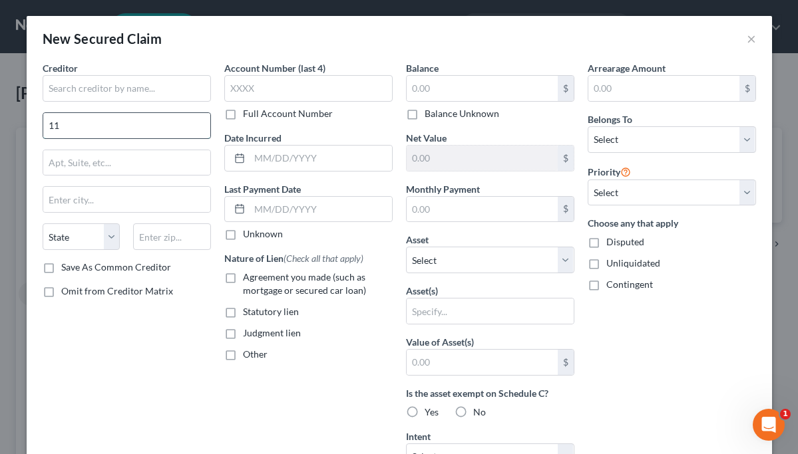
type input "1"
type input "17133 Kinnilkinnick Ct SE"
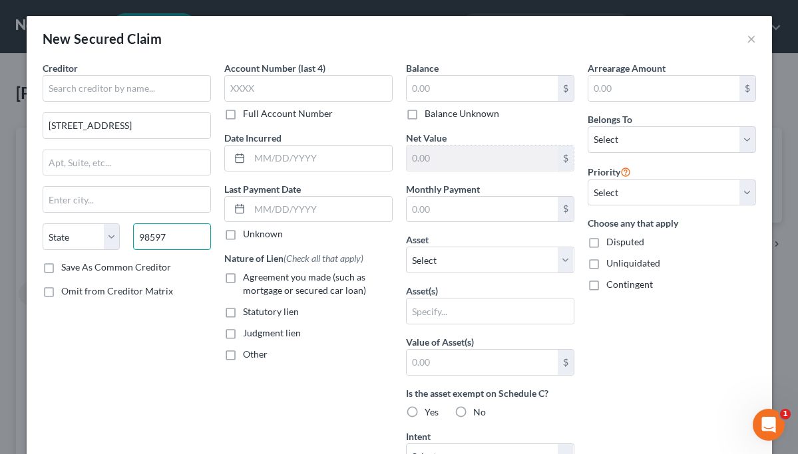
type input "98597"
click at [150, 315] on div "Creditor * 17133 Kinnilkinnick Ct SE State AL AK AR AZ CA CO CT DE DC FL GA GU …" at bounding box center [127, 357] width 182 height 593
type input "Yelm"
select select "50"
click at [61, 269] on label "Save As Common Creditor" at bounding box center [116, 267] width 110 height 13
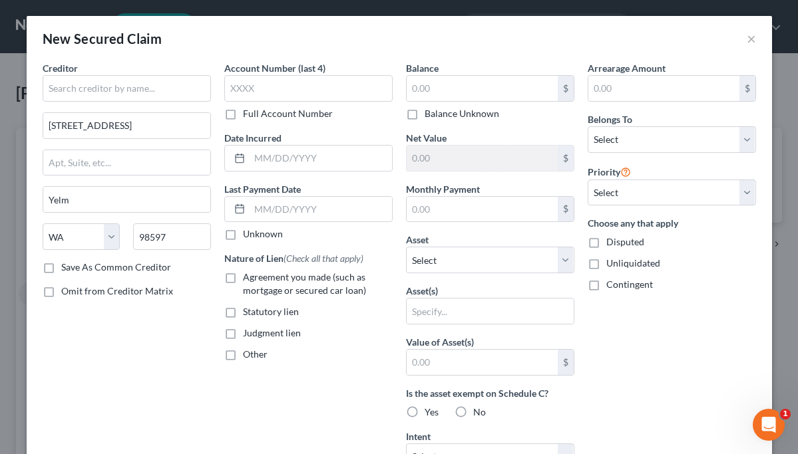
click at [67, 269] on input "Save As Common Creditor" at bounding box center [71, 265] width 9 height 9
click at [61, 269] on label "Save As Common Creditor" at bounding box center [116, 267] width 110 height 13
click at [67, 269] on input "Save As Common Creditor" at bounding box center [71, 265] width 9 height 9
checkbox input "false"
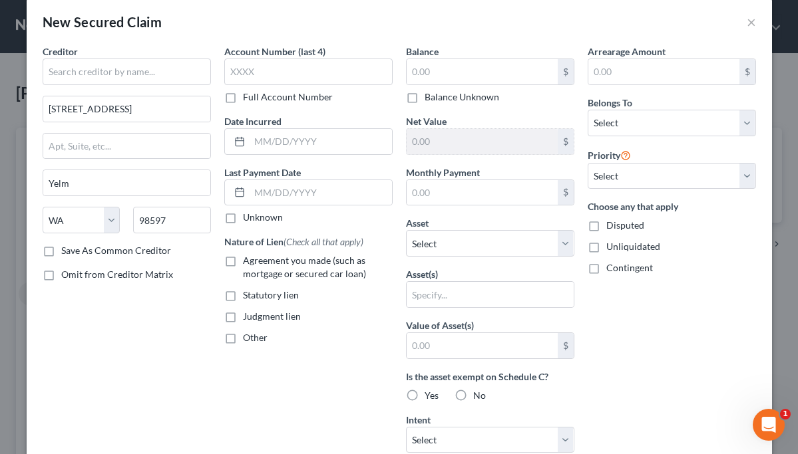
scroll to position [25, 0]
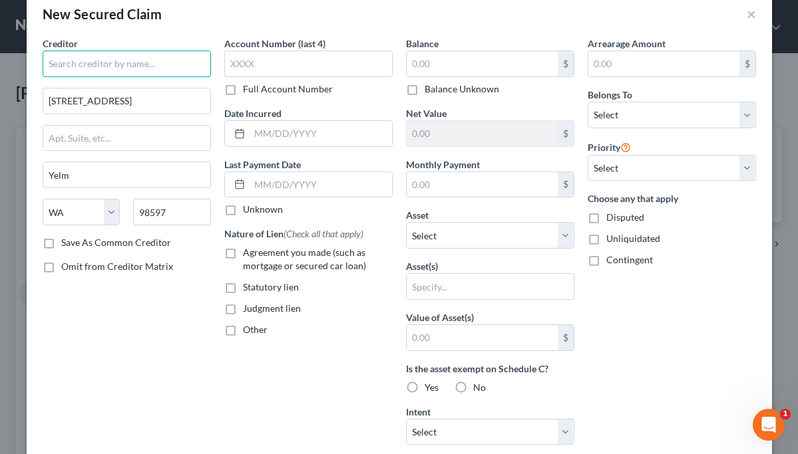
click at [153, 52] on input "text" at bounding box center [127, 64] width 168 height 27
click at [153, 58] on input "text" at bounding box center [127, 64] width 168 height 27
click at [151, 65] on input "text" at bounding box center [127, 64] width 168 height 27
type input "m"
click at [116, 68] on input "Mr." at bounding box center [127, 64] width 168 height 27
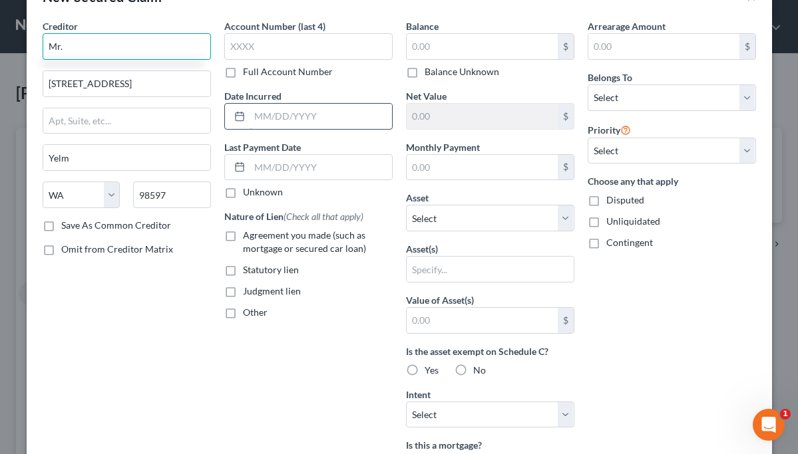
scroll to position [47, 0]
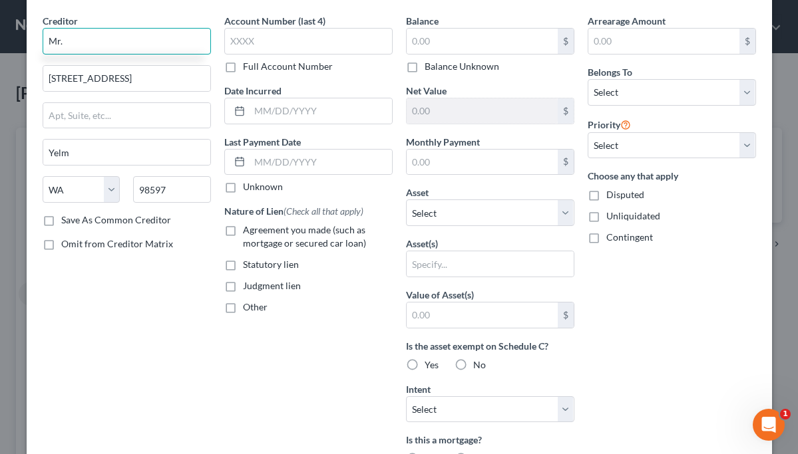
type input "Mr."
click at [243, 230] on label "Agreement you made (such as mortgage or secured car loan)" at bounding box center [318, 237] width 150 height 27
click at [248, 230] on input "Agreement you made (such as mortgage or secured car loan)" at bounding box center [252, 228] width 9 height 9
checkbox input "true"
type input "Mr."
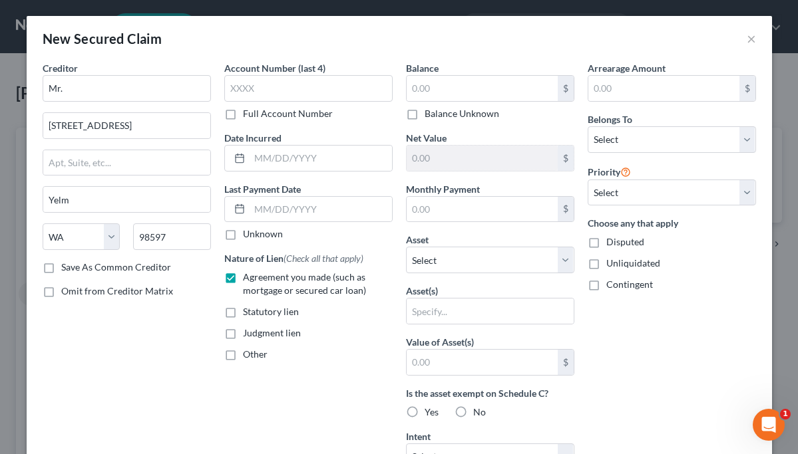
scroll to position [0, 0]
select select "2"
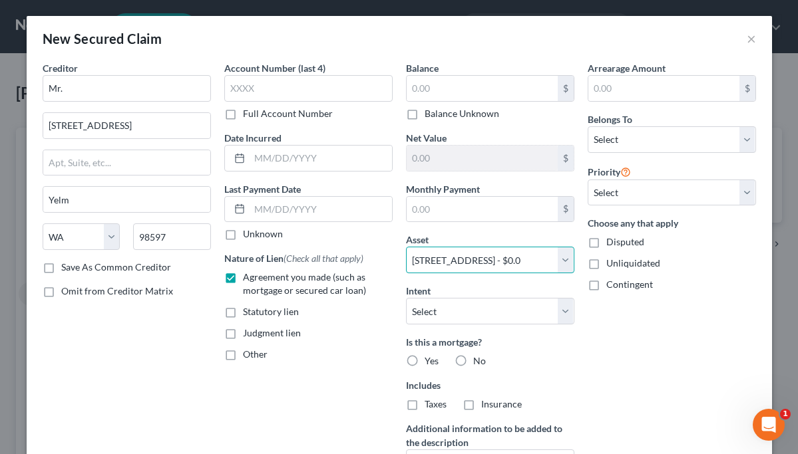
scroll to position [11, 0]
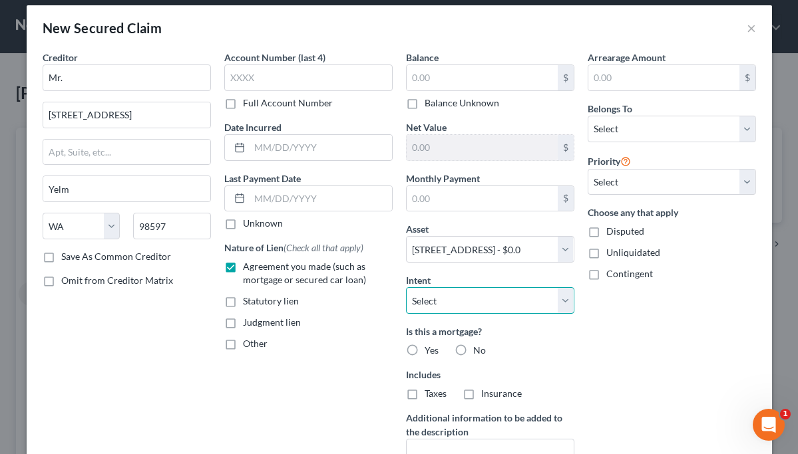
select select "4"
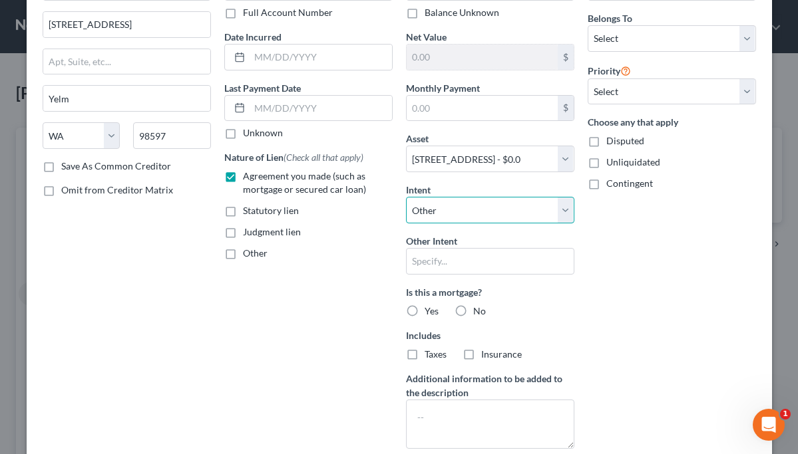
scroll to position [107, 0]
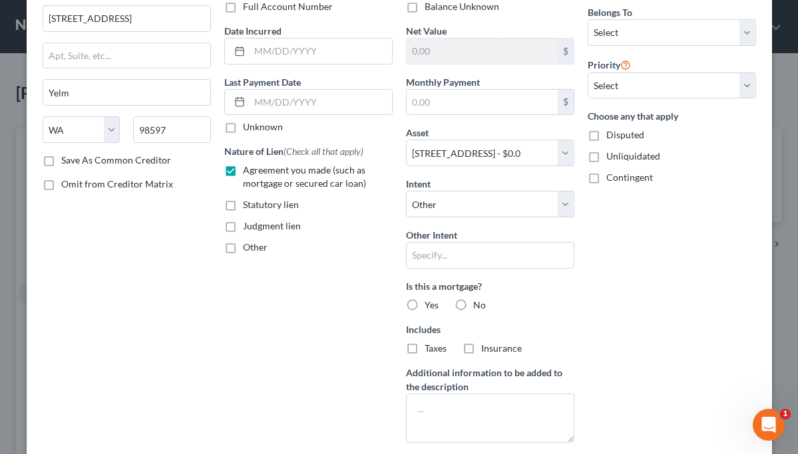
click at [424, 303] on label "Yes" at bounding box center [431, 305] width 14 height 13
click at [430, 303] on input "Yes" at bounding box center [434, 303] width 9 height 9
radio input "true"
click at [424, 347] on label "Taxes" at bounding box center [435, 348] width 22 height 13
click at [430, 347] on input "Taxes" at bounding box center [434, 346] width 9 height 9
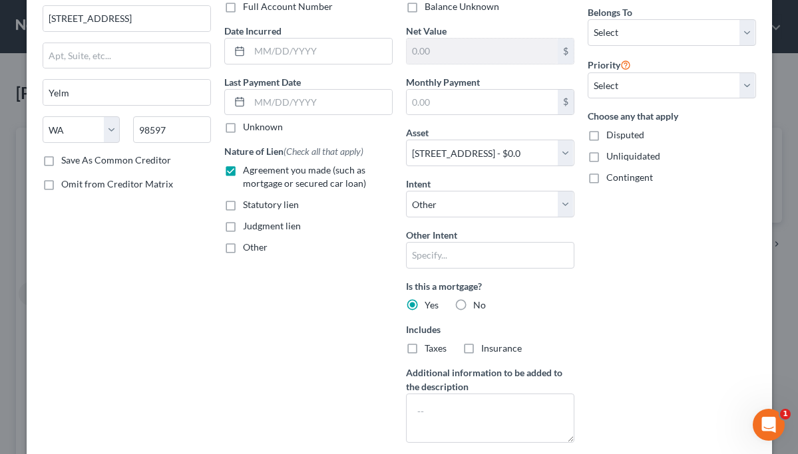
checkbox input "true"
click at [481, 348] on label "Insurance" at bounding box center [501, 348] width 41 height 13
click at [486, 348] on input "Insurance" at bounding box center [490, 346] width 9 height 9
checkbox input "true"
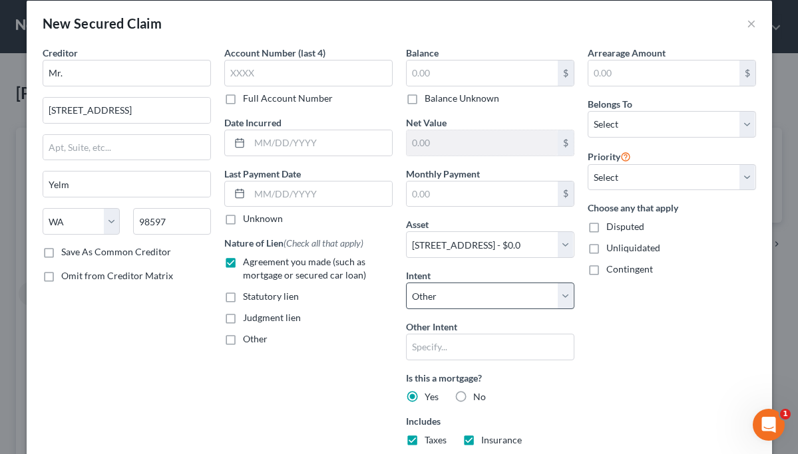
scroll to position [22, 0]
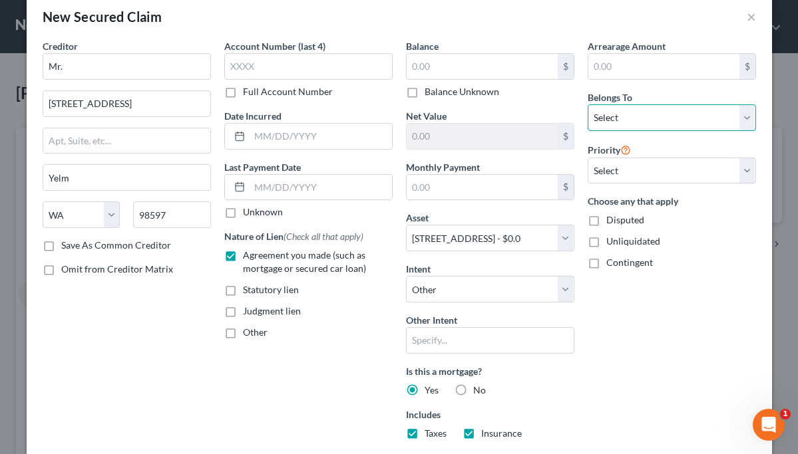
select select "3"
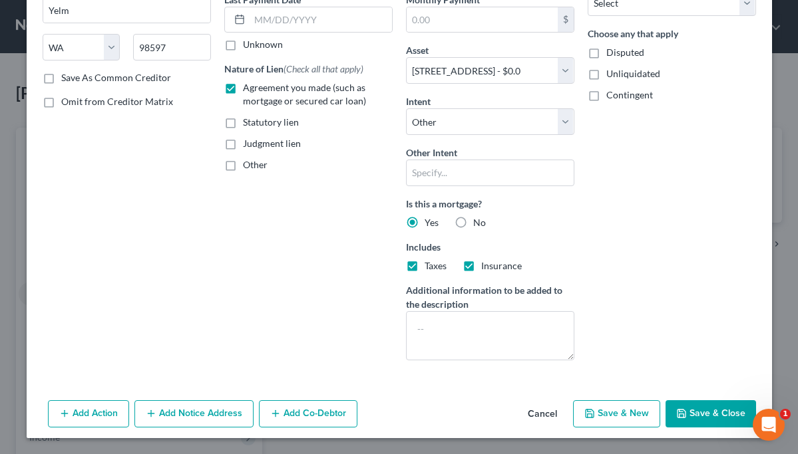
scroll to position [188, 0]
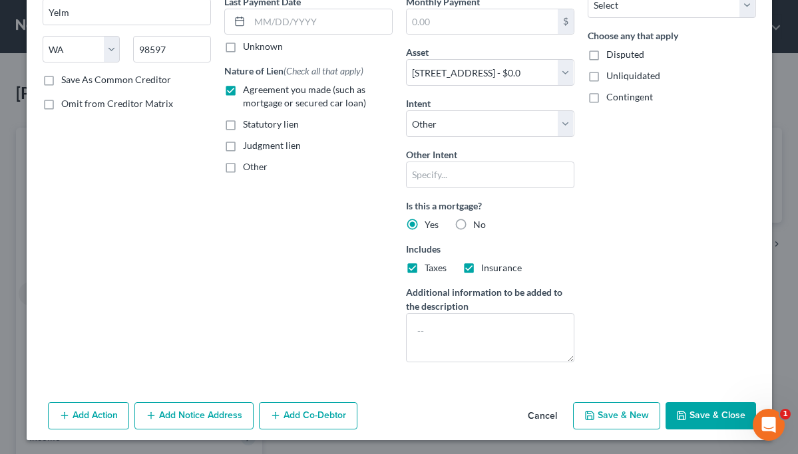
click at [643, 416] on button "Save & New" at bounding box center [616, 416] width 87 height 28
select select
select select "0"
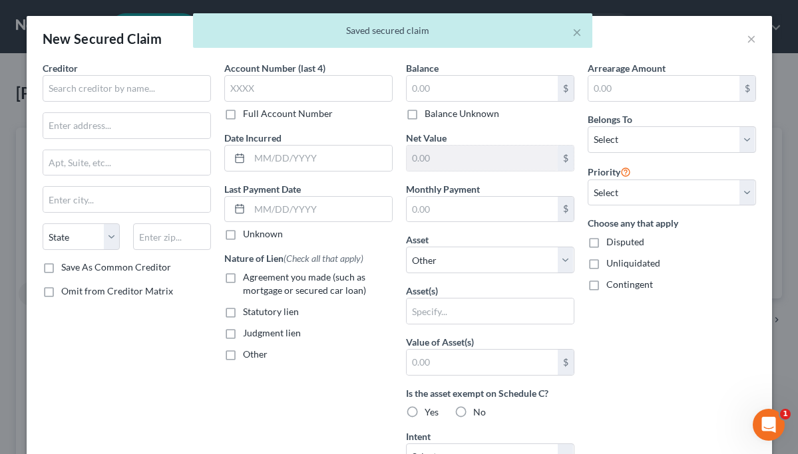
click at [750, 39] on div "× Saved secured claim" at bounding box center [392, 33] width 798 height 41
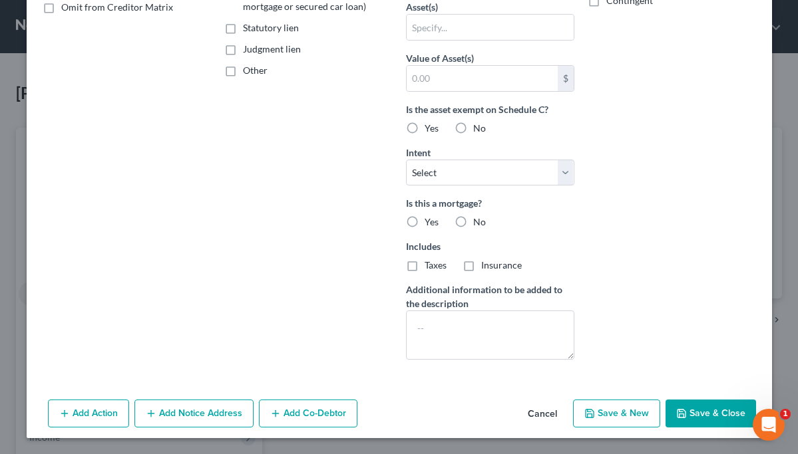
scroll to position [284, 0]
click at [542, 410] on button "Cancel" at bounding box center [542, 414] width 51 height 27
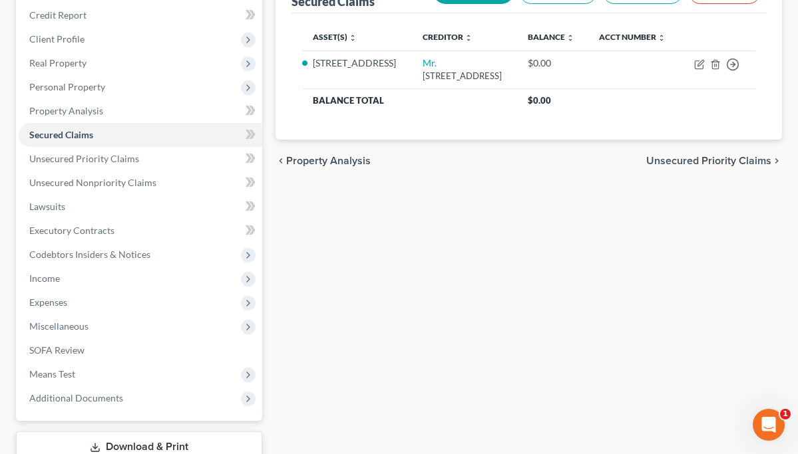
scroll to position [104, 0]
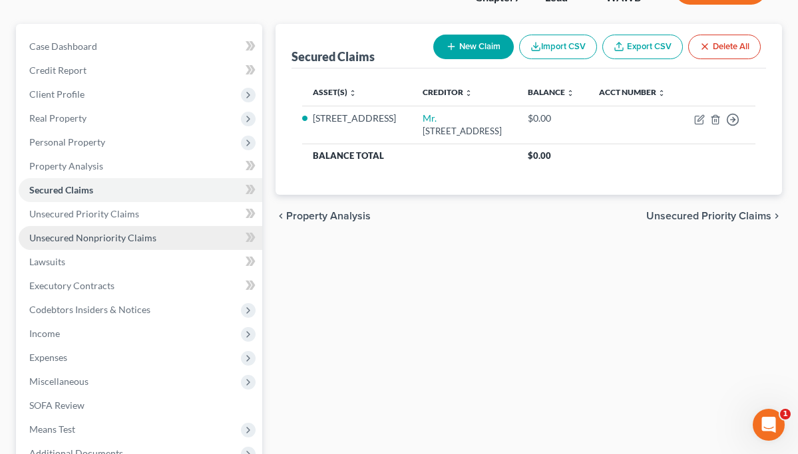
click at [144, 238] on span "Unsecured Nonpriority Claims" at bounding box center [92, 237] width 127 height 11
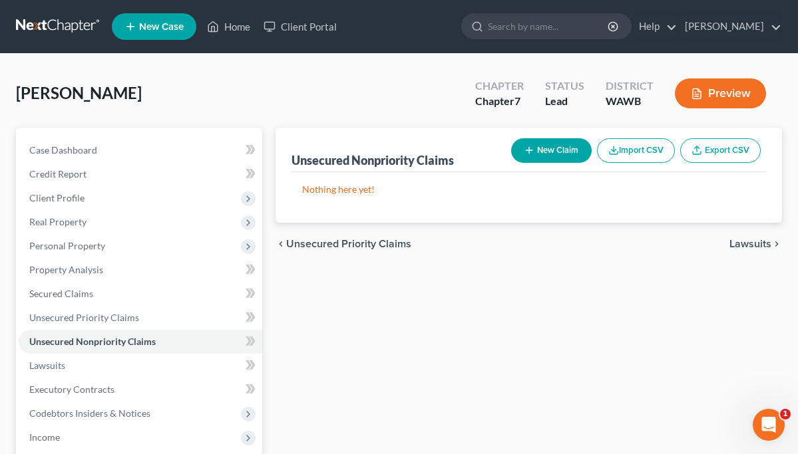
click at [542, 152] on button "New Claim" at bounding box center [551, 150] width 80 height 25
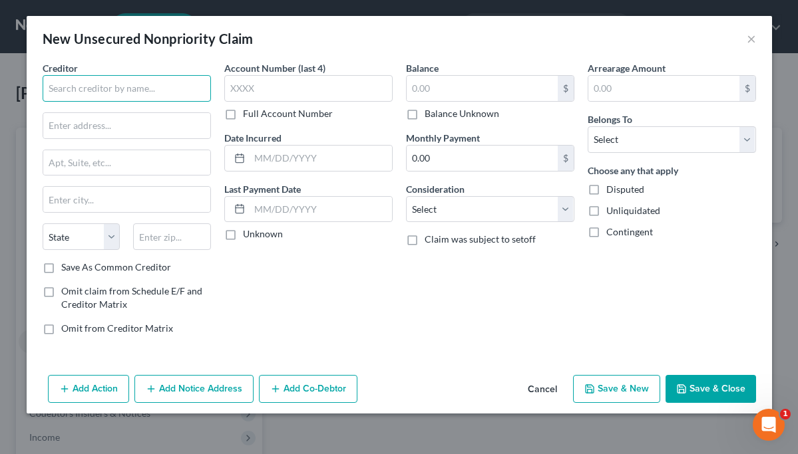
click at [192, 89] on input "text" at bounding box center [127, 88] width 168 height 27
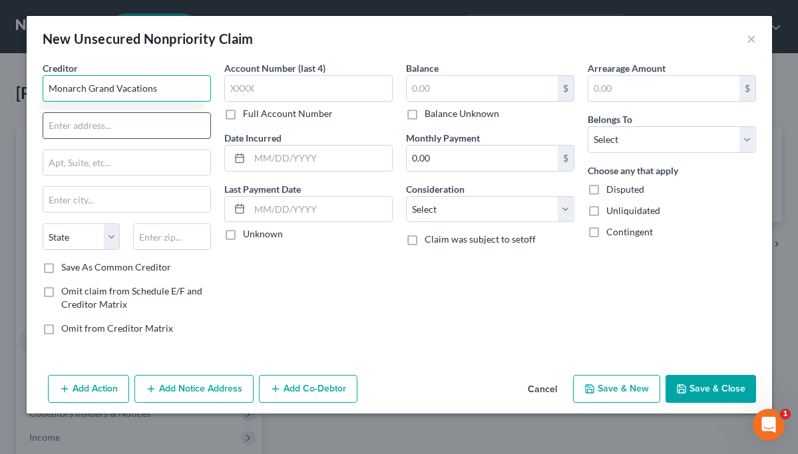
type input "Monarch Grand Vacations"
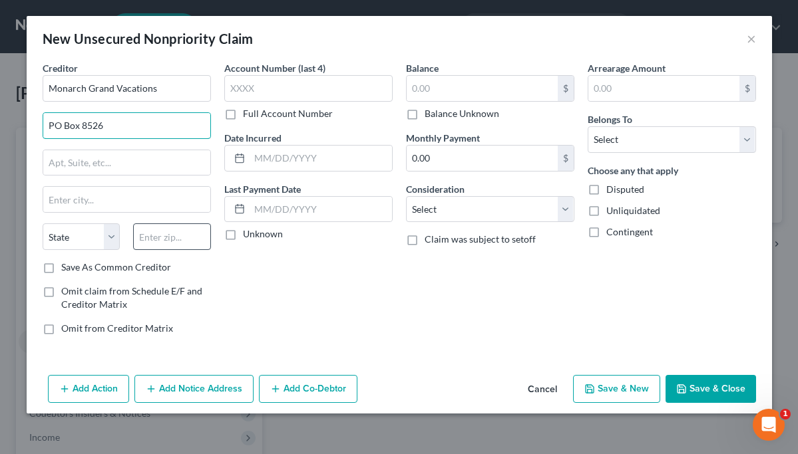
type input "PO Box 8526"
type input "33075"
click at [286, 309] on div "Account Number (last 4) Full Account Number Date Incurred Last Payment Date Unk…" at bounding box center [309, 203] width 182 height 285
type input "Pompano Beach"
select select "9"
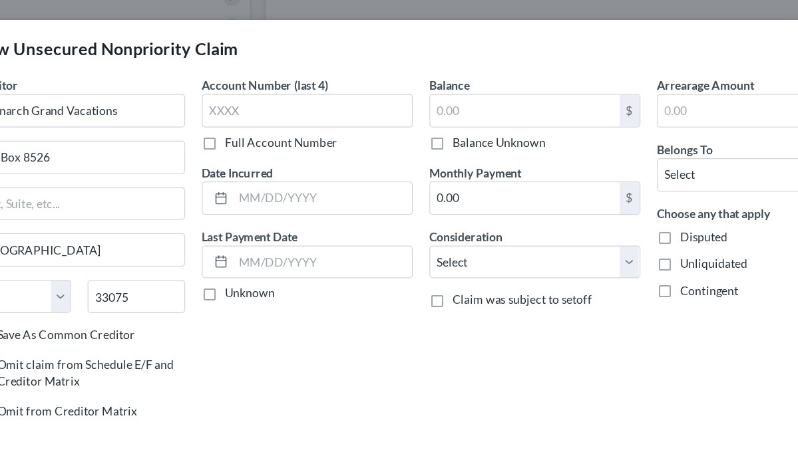
scroll to position [200, 0]
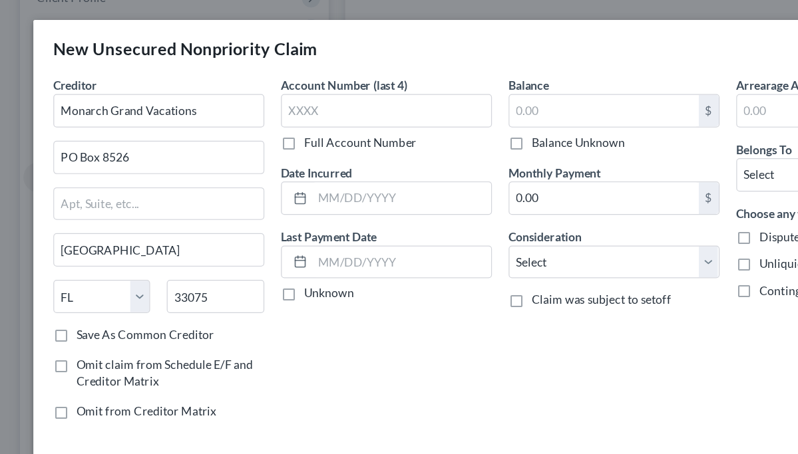
click at [61, 268] on label "Save As Common Creditor" at bounding box center [116, 267] width 110 height 13
click at [67, 268] on input "Save As Common Creditor" at bounding box center [71, 265] width 9 height 9
checkbox input "true"
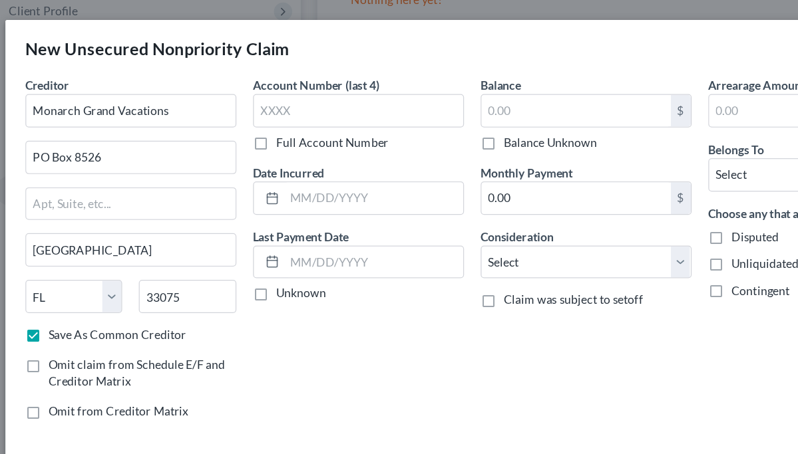
scroll to position [186, 0]
type input "5002"
click at [243, 236] on label "Unknown" at bounding box center [263, 234] width 40 height 13
click at [248, 236] on input "Unknown" at bounding box center [252, 232] width 9 height 9
checkbox input "true"
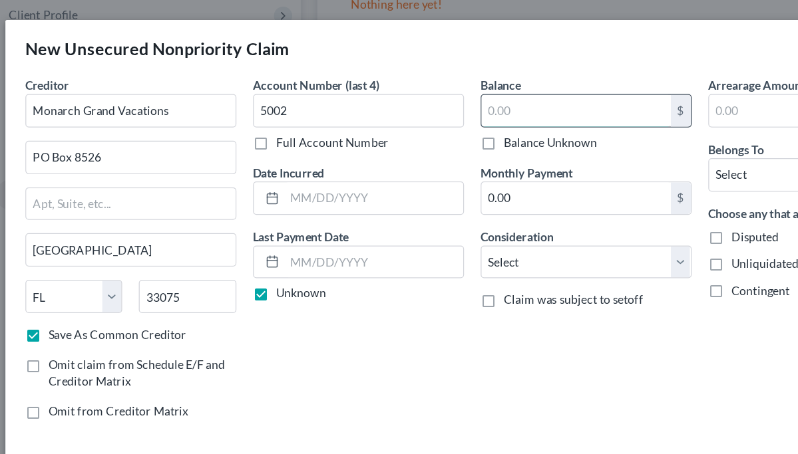
click at [431, 83] on input "text" at bounding box center [481, 88] width 151 height 25
click at [424, 116] on label "Balance Unknown" at bounding box center [461, 113] width 75 height 13
click at [430, 116] on input "Balance Unknown" at bounding box center [434, 111] width 9 height 9
checkbox input "true"
type input "0.00"
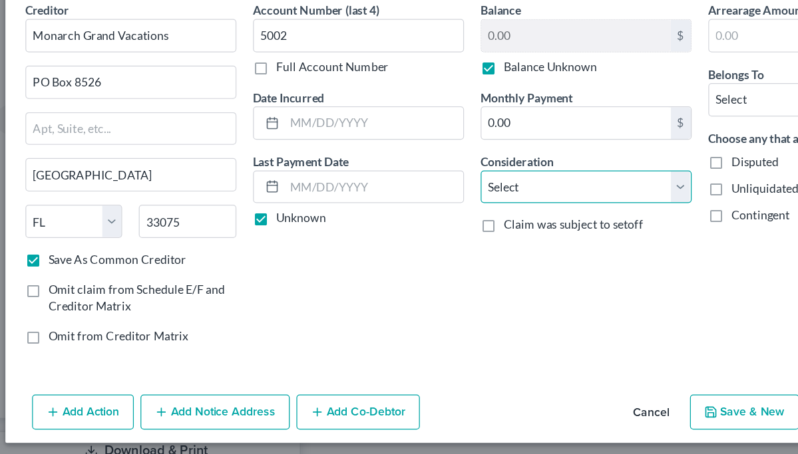
select select "14"
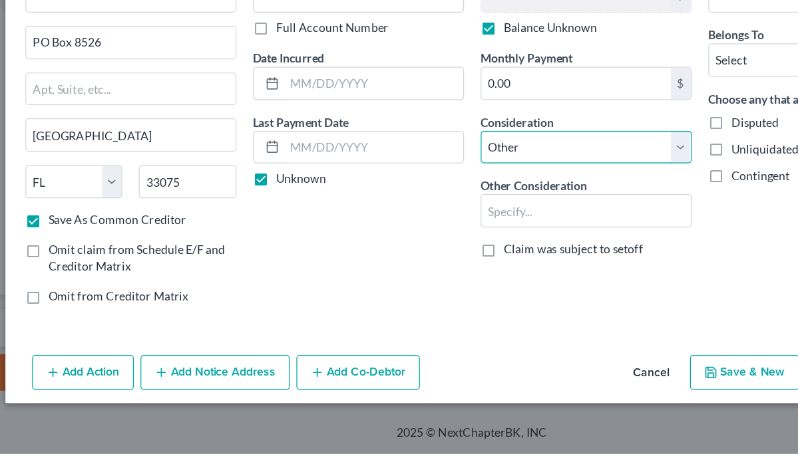
scroll to position [253, 0]
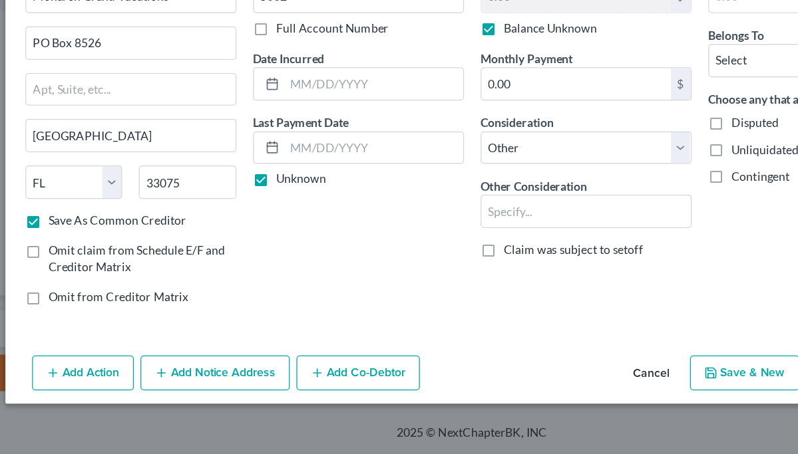
click at [283, 375] on button "Add Co-Debtor" at bounding box center [308, 389] width 98 height 28
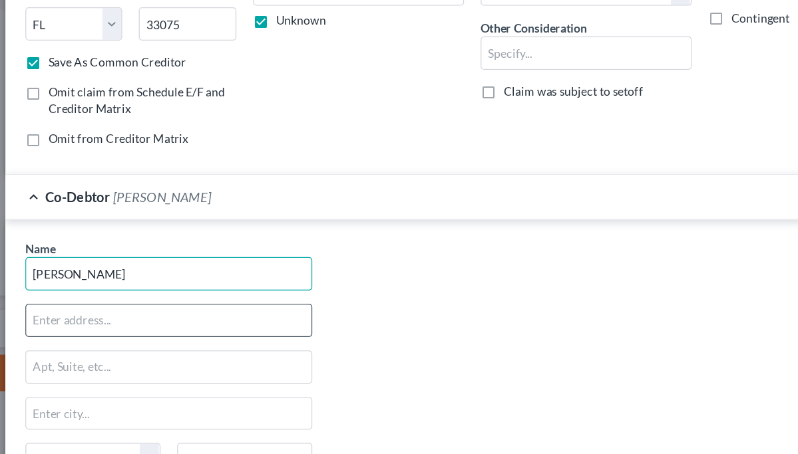
scroll to position [131, 0]
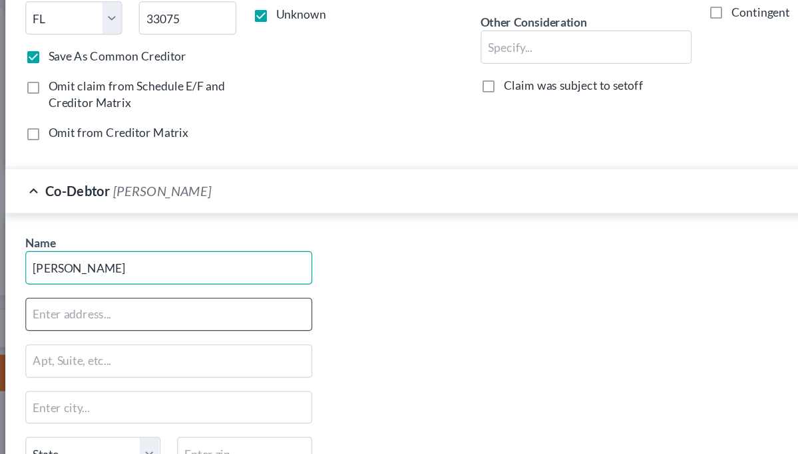
type input "Mary Serna"
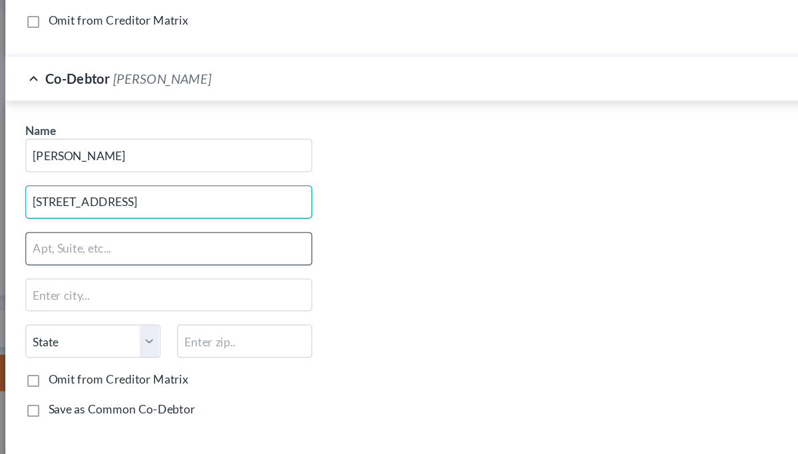
scroll to position [224, 0]
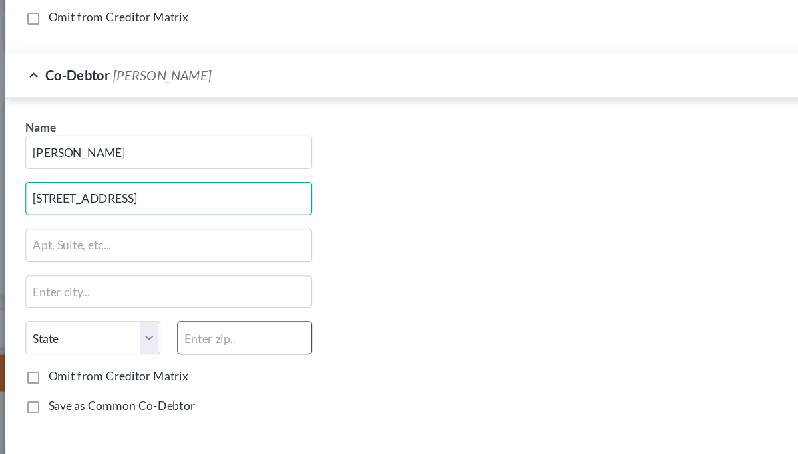
type input "17133 Kinnikinnick Ct SE"
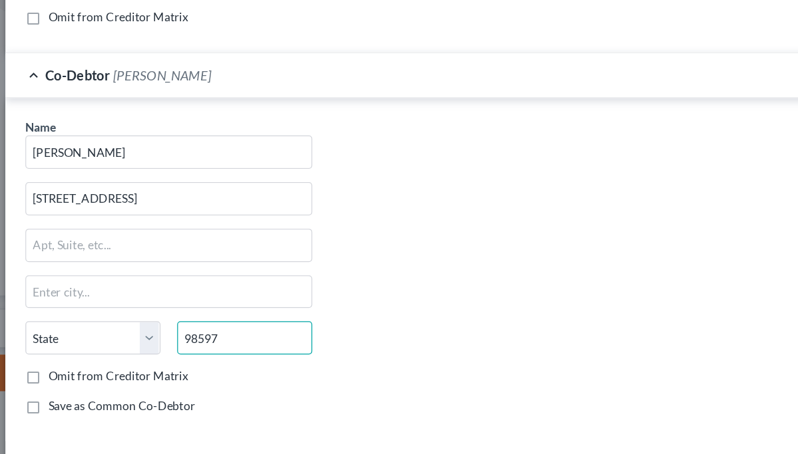
type input "98597"
click at [189, 210] on div "Name * Mary Serna 17133 Kinnikinnick Ct SE State AL AK AR AZ CA CO CT DE DC FL …" at bounding box center [157, 309] width 242 height 247
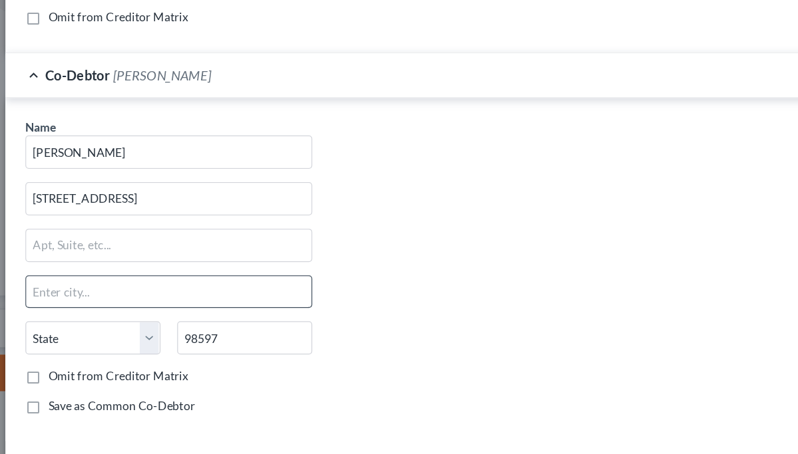
type input "Yelm"
select select "50"
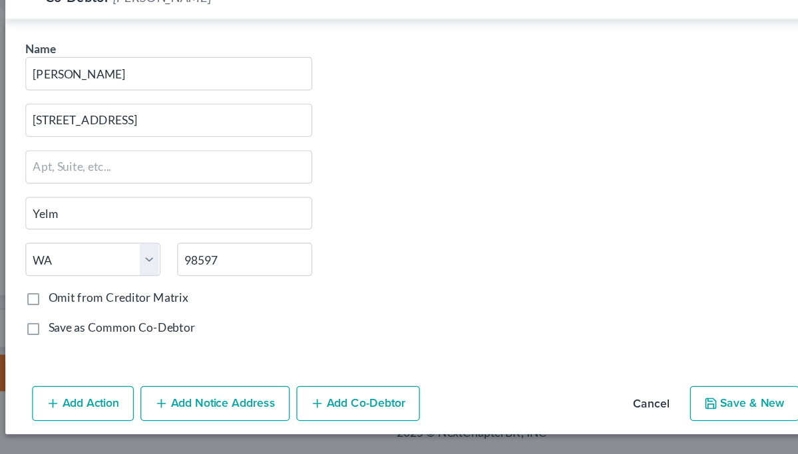
scroll to position [285, 0]
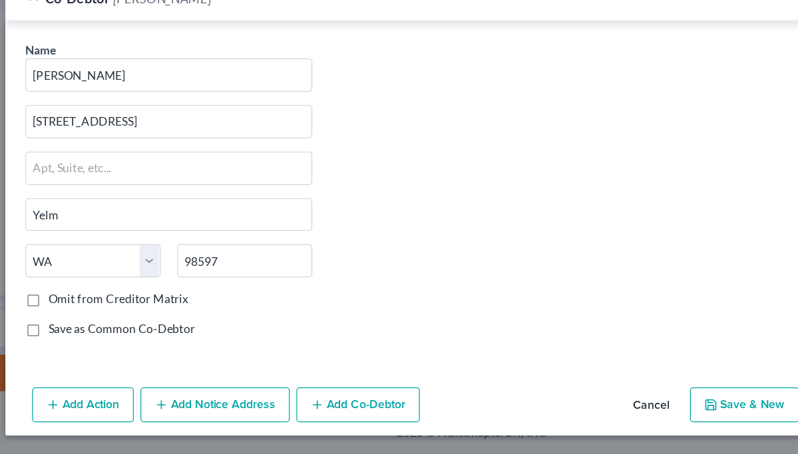
click at [61, 347] on label "Save as Common Co-Debtor" at bounding box center [119, 353] width 117 height 13
click at [67, 347] on input "Save as Common Co-Debtor" at bounding box center [71, 351] width 9 height 9
checkbox input "true"
click at [581, 401] on button "Save & New" at bounding box center [616, 415] width 87 height 28
click at [594, 401] on button "Save & New" at bounding box center [616, 415] width 87 height 28
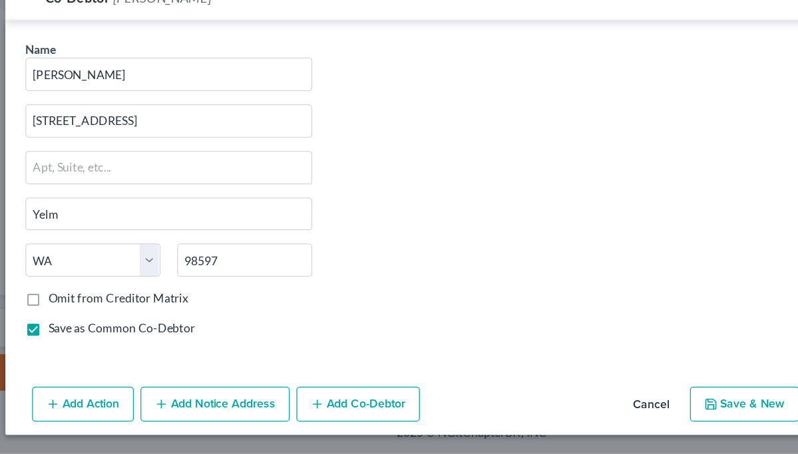
scroll to position [253, 0]
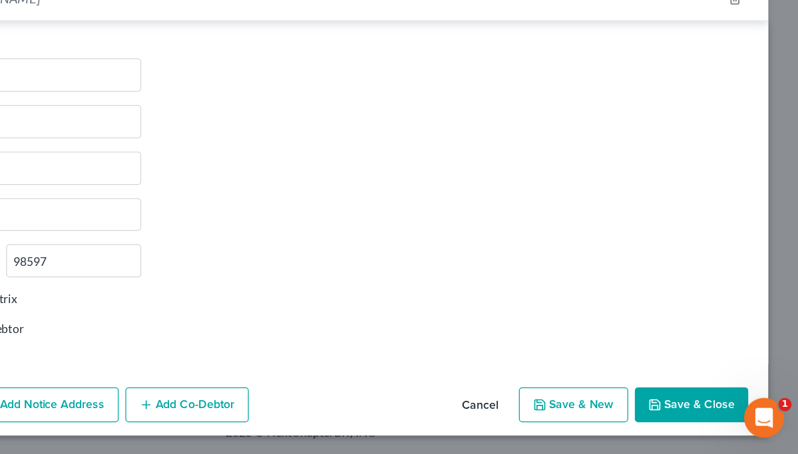
click at [665, 401] on button "Save & Close" at bounding box center [710, 415] width 90 height 28
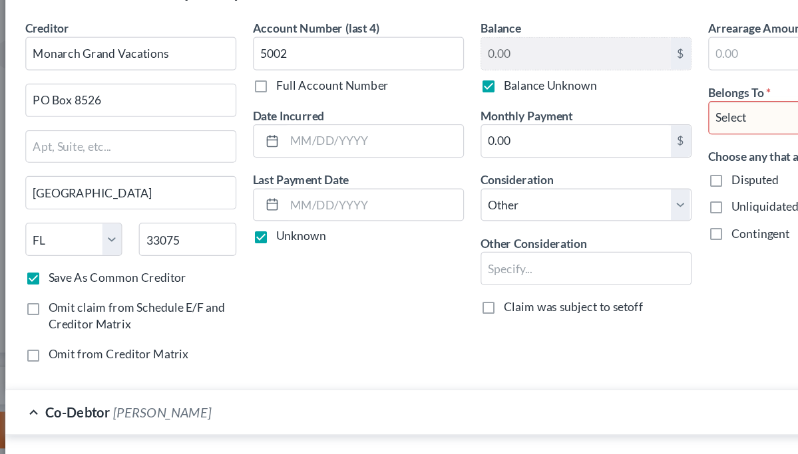
scroll to position [0, 0]
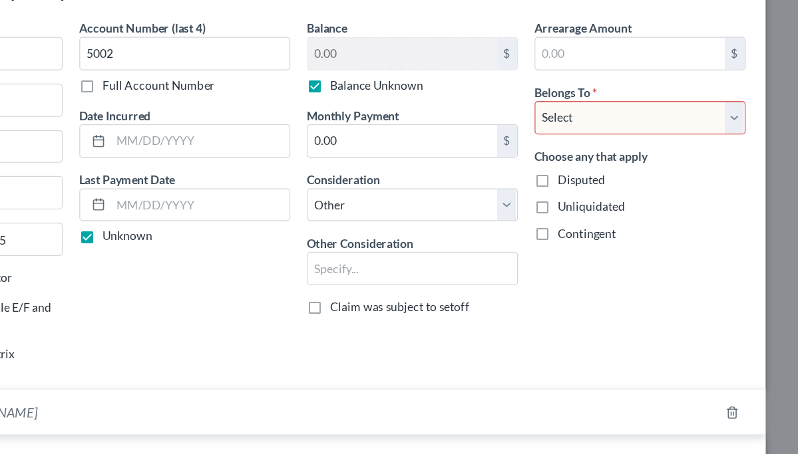
select select "3"
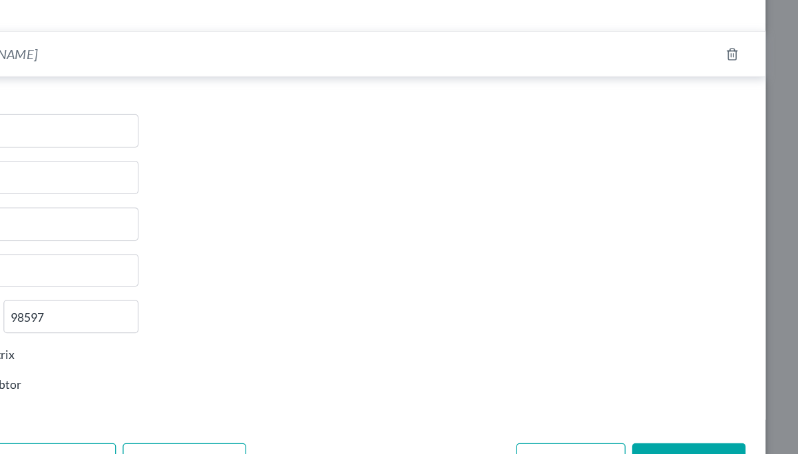
scroll to position [285, 0]
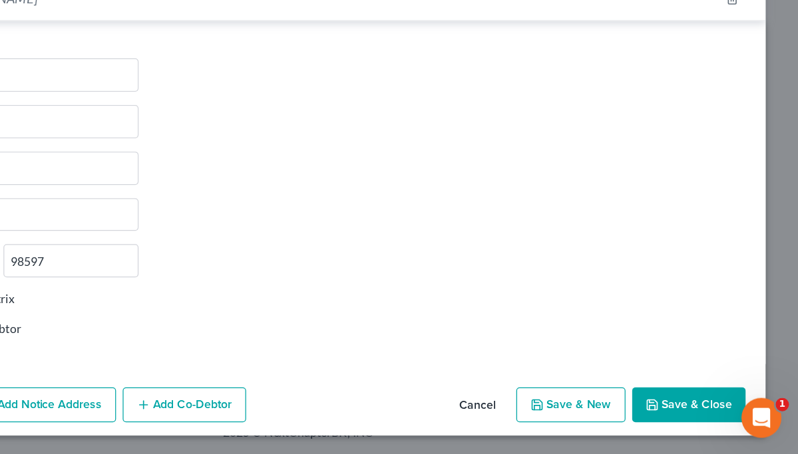
click at [573, 401] on button "Save & New" at bounding box center [616, 415] width 87 height 28
checkbox input "false"
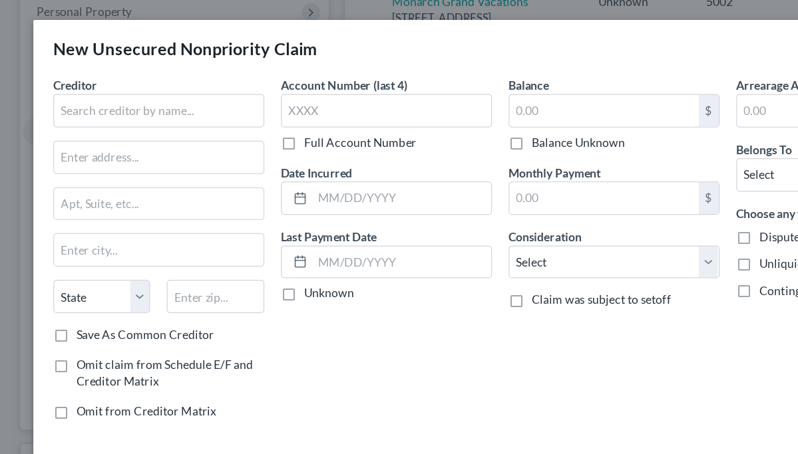
scroll to position [232, 0]
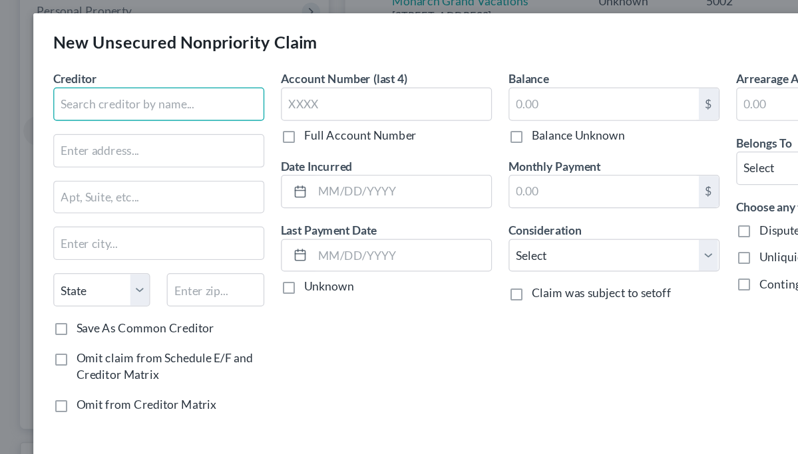
click at [122, 75] on input "text" at bounding box center [127, 88] width 168 height 27
click at [116, 84] on input "text" at bounding box center [127, 88] width 168 height 27
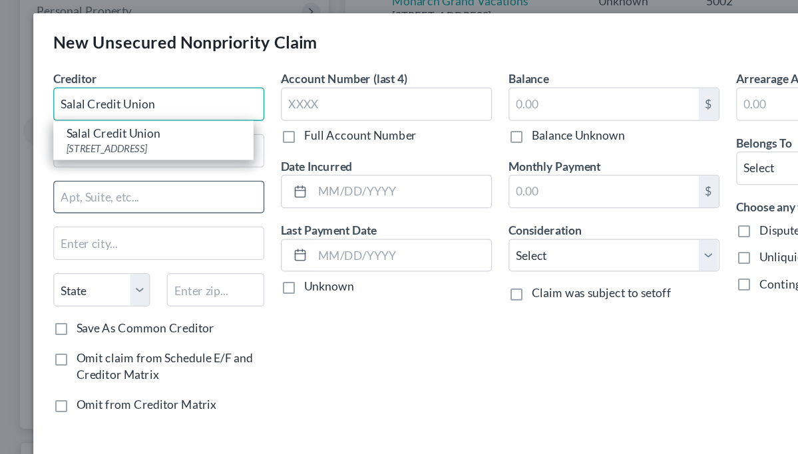
type input "Salal Credit Union"
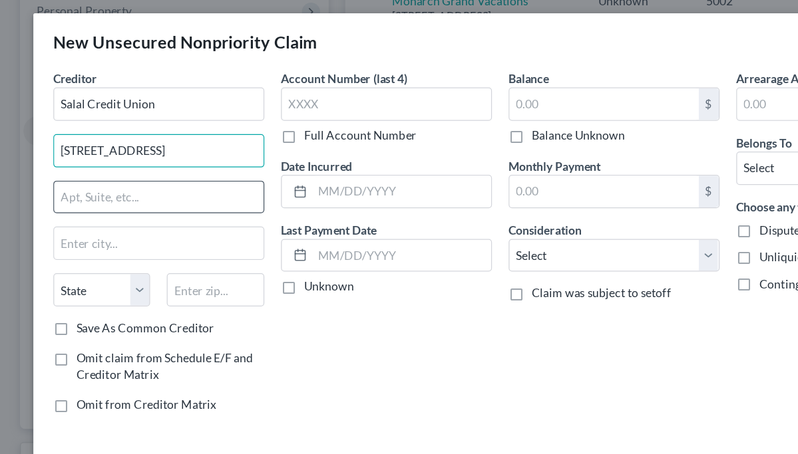
type input "9706 4th Ave Ne"
click at [109, 156] on input "text" at bounding box center [126, 162] width 167 height 25
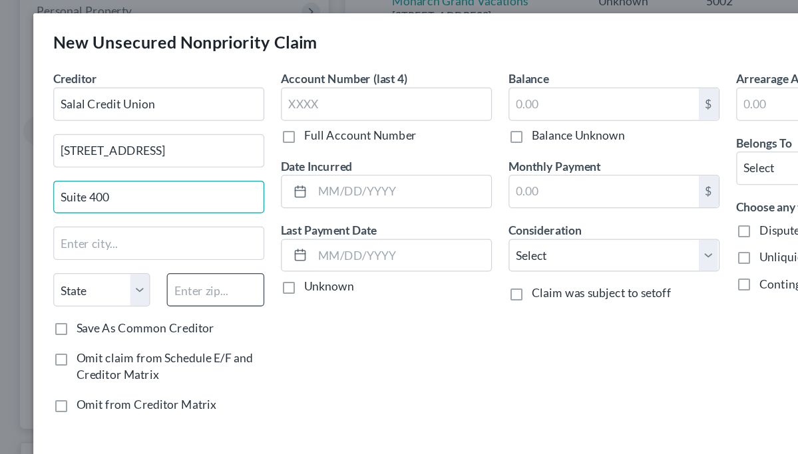
type input "Suite 400"
click at [152, 232] on input "text" at bounding box center [172, 237] width 78 height 27
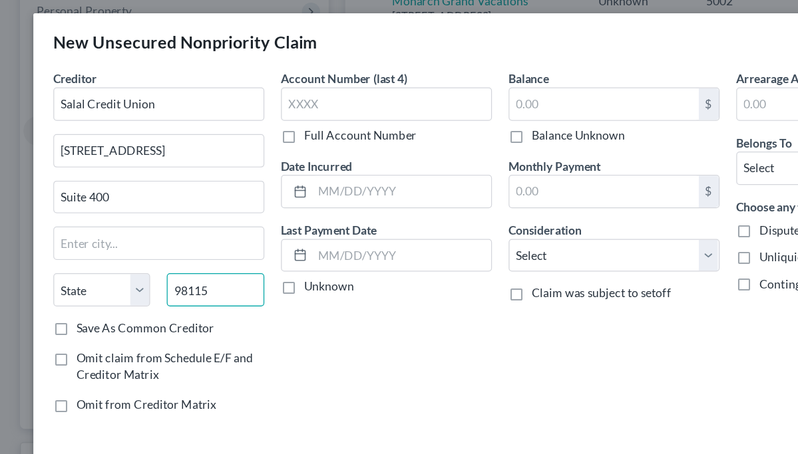
type input "98115"
click at [61, 264] on label "Save As Common Creditor" at bounding box center [116, 267] width 110 height 13
click at [67, 264] on input "Save As Common Creditor" at bounding box center [71, 265] width 9 height 9
checkbox input "true"
type input "Seattle"
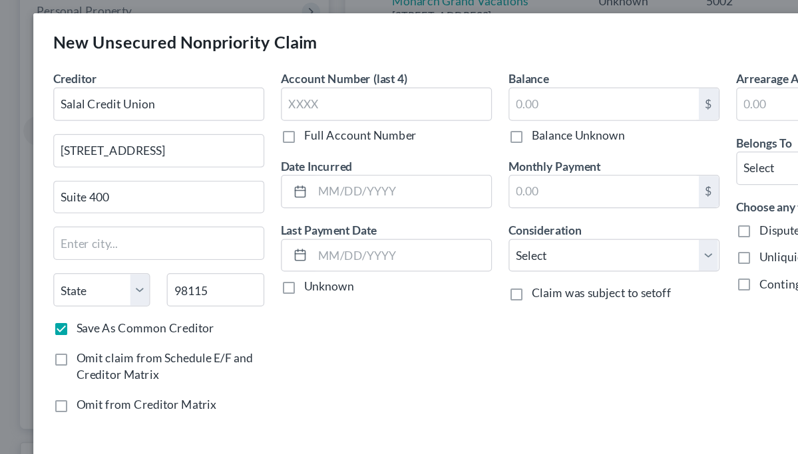
select select "50"
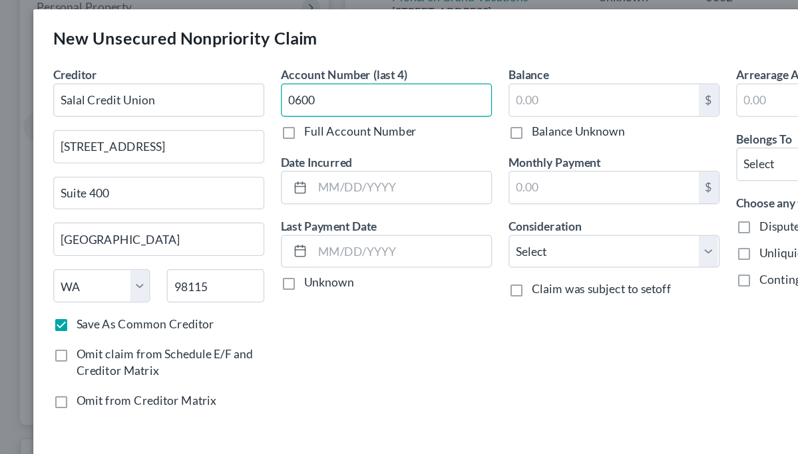
type input "0600"
click at [243, 107] on label "Full Account Number" at bounding box center [288, 113] width 90 height 13
click at [248, 107] on input "Full Account Number" at bounding box center [252, 111] width 9 height 9
click at [263, 84] on input "0600" at bounding box center [308, 88] width 168 height 27
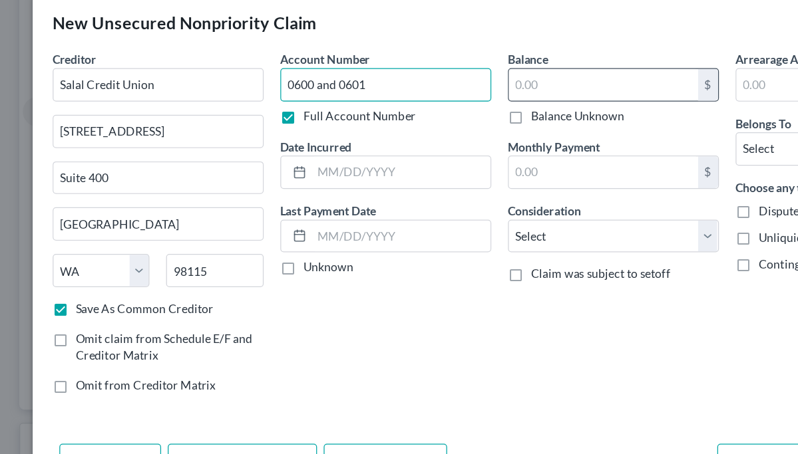
type input "0600 and 0601"
click at [435, 76] on input "text" at bounding box center [481, 88] width 151 height 25
type input "46,000"
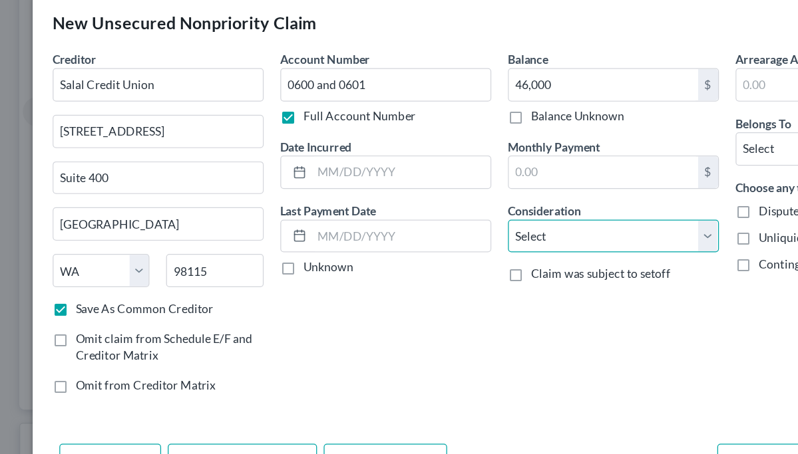
select select "10"
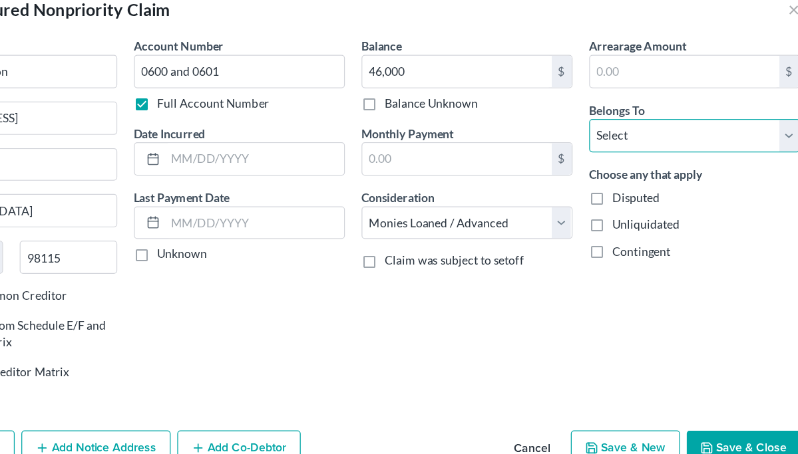
select select "3"
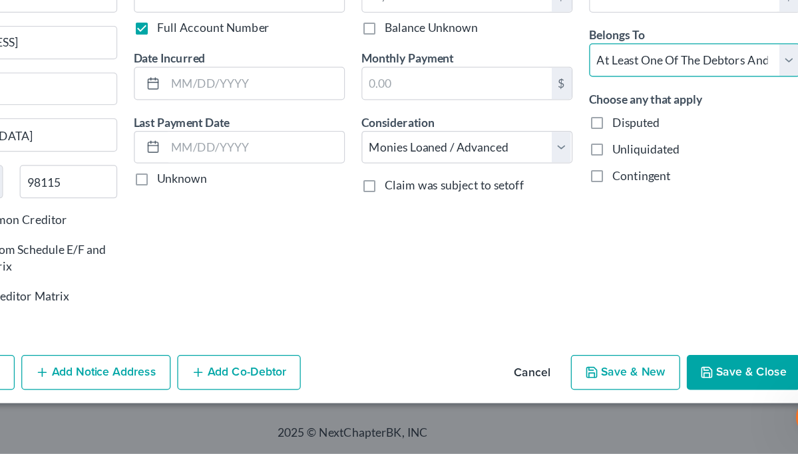
scroll to position [253, 0]
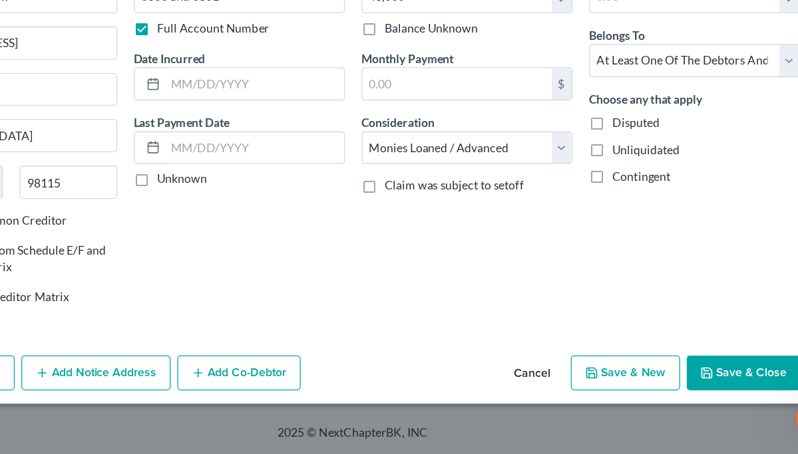
click at [259, 375] on button "Add Co-Debtor" at bounding box center [308, 389] width 98 height 28
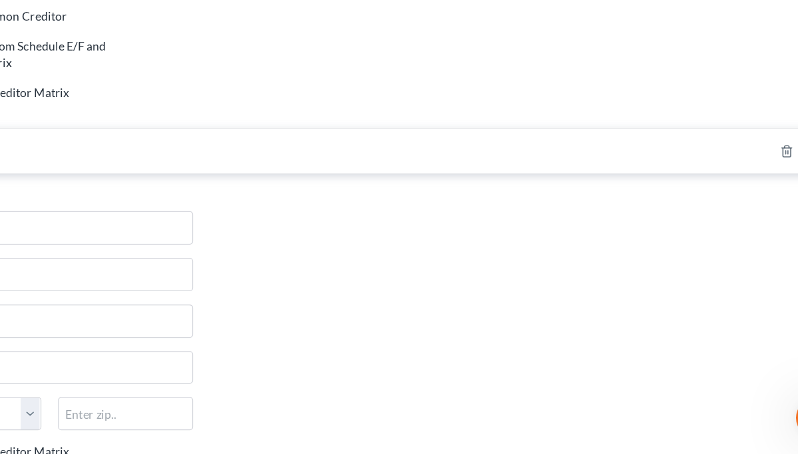
scroll to position [168, 0]
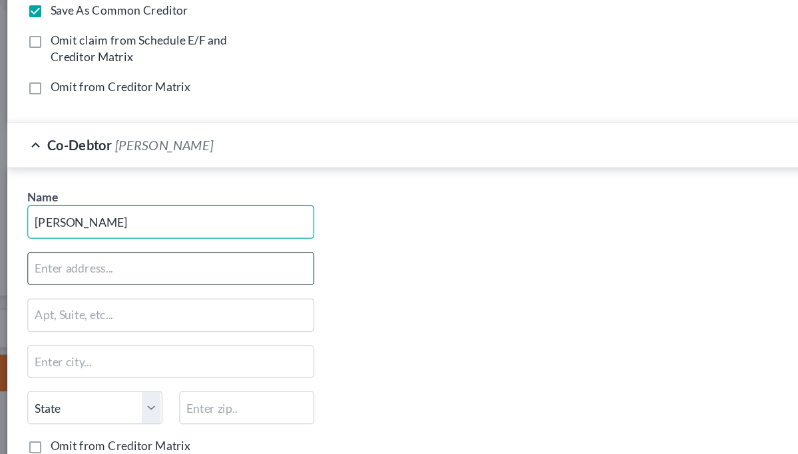
type input "Mary Serna"
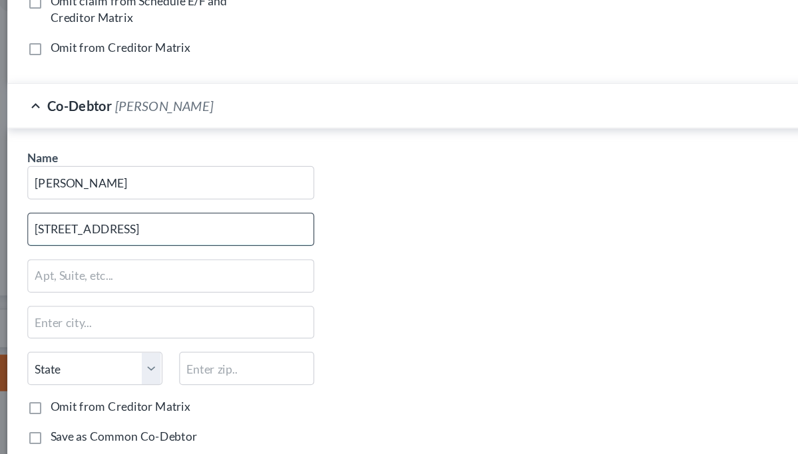
scroll to position [212, 0]
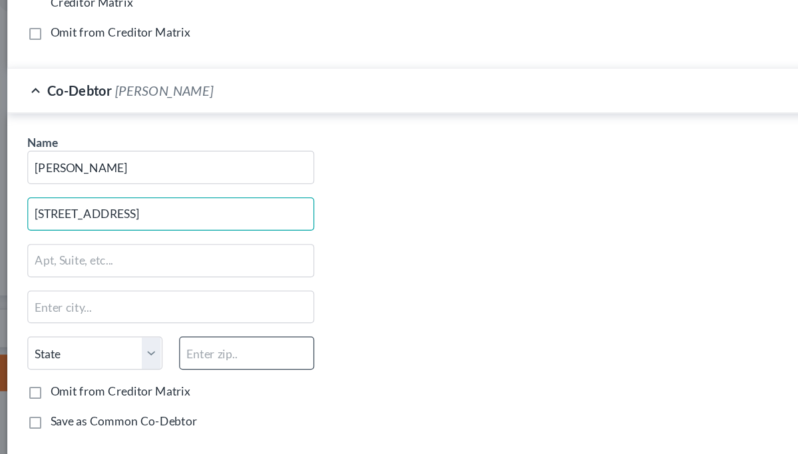
type input "17133 KInnikinnick Ct SE"
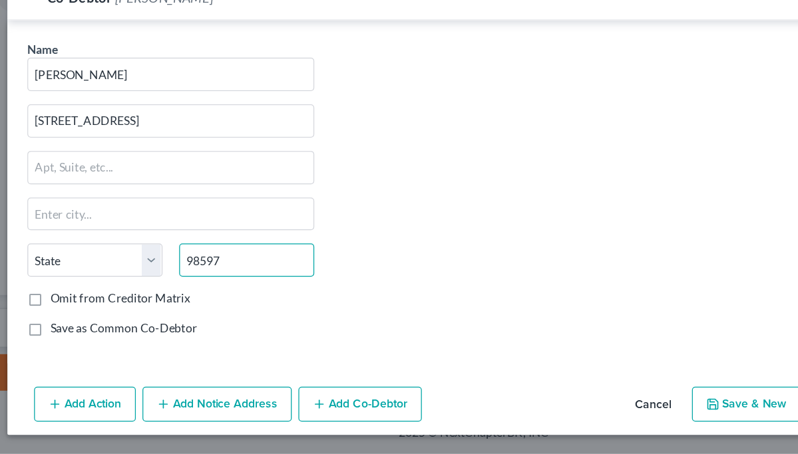
scroll to position [253, 0]
type input "98597"
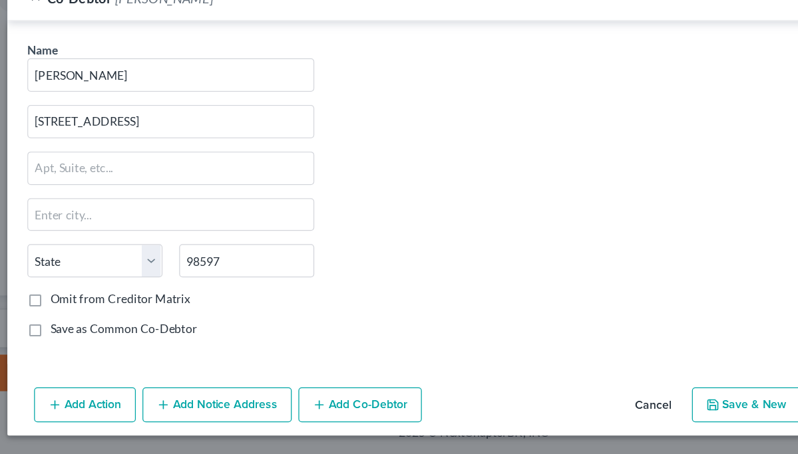
click at [592, 401] on button "Save & New" at bounding box center [616, 415] width 87 height 28
checkbox input "false"
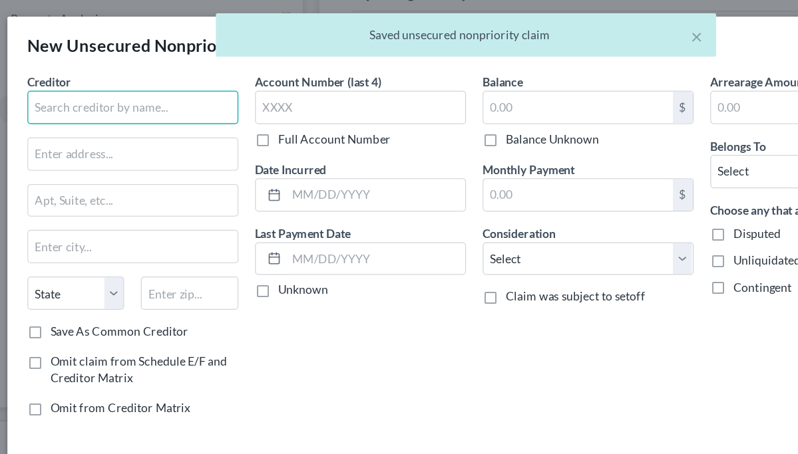
click at [143, 92] on input "text" at bounding box center [127, 88] width 168 height 27
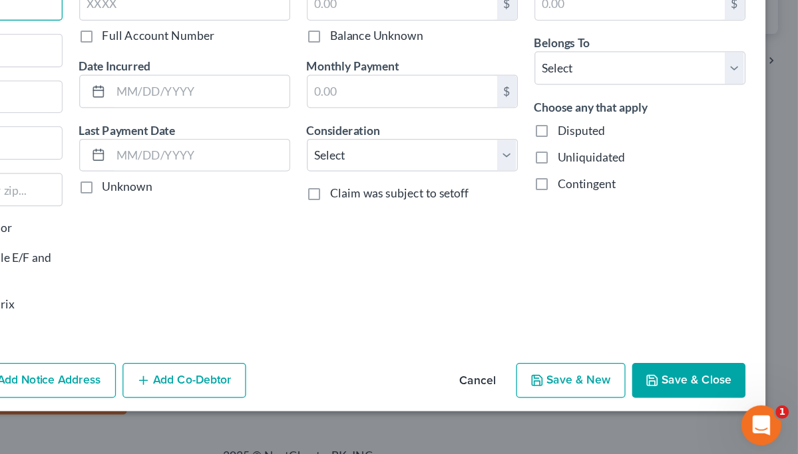
scroll to position [240, 0]
click at [665, 375] on button "Save & Close" at bounding box center [710, 389] width 90 height 28
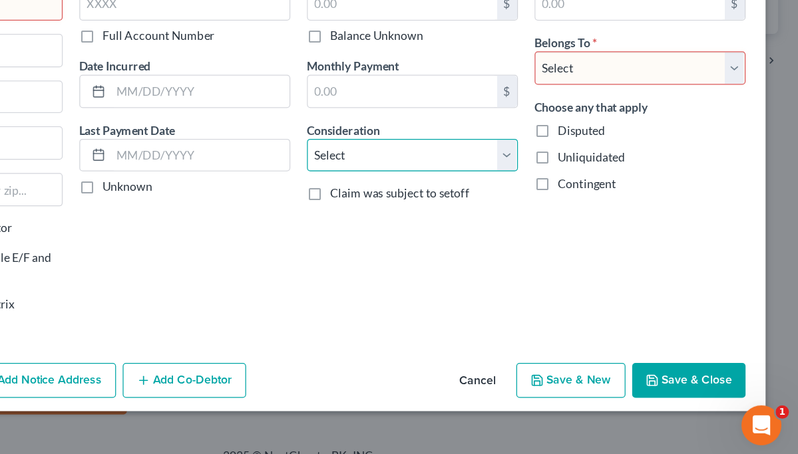
select select "10"
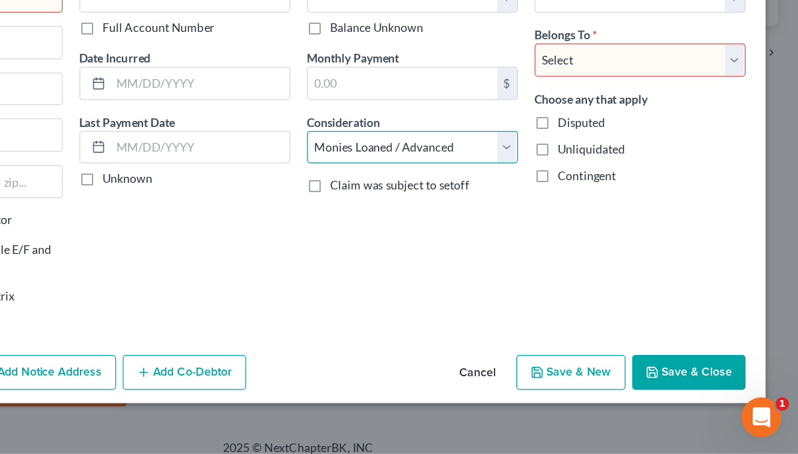
scroll to position [241, 0]
click at [665, 375] on button "Save & Close" at bounding box center [710, 389] width 90 height 28
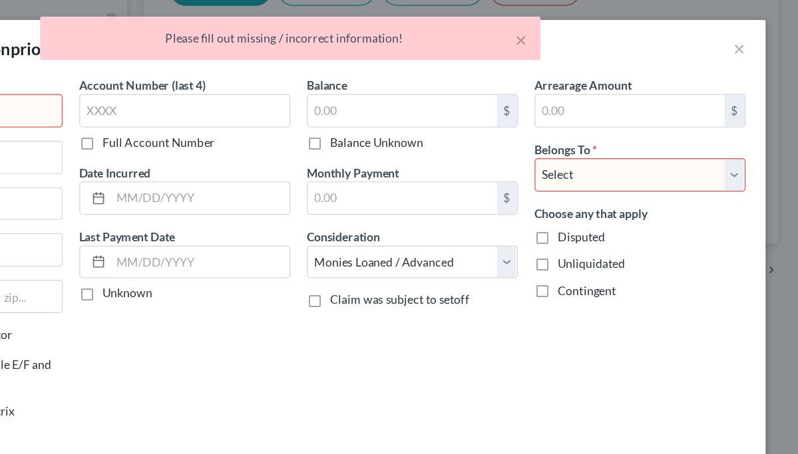
scroll to position [151, 0]
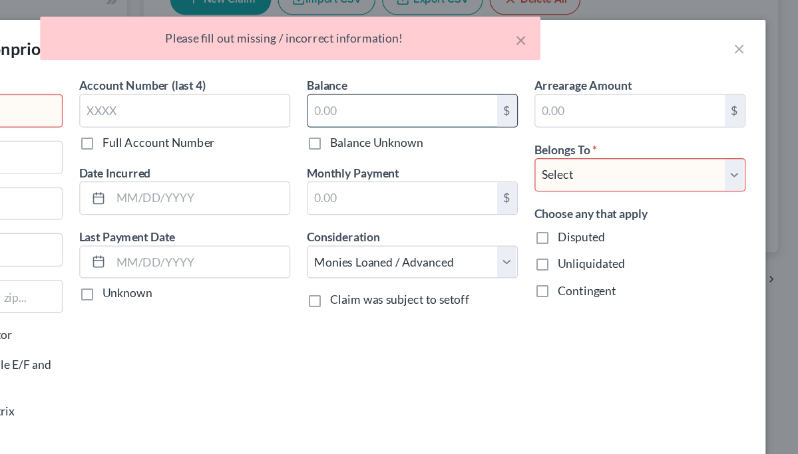
click at [406, 88] on input "text" at bounding box center [481, 88] width 151 height 25
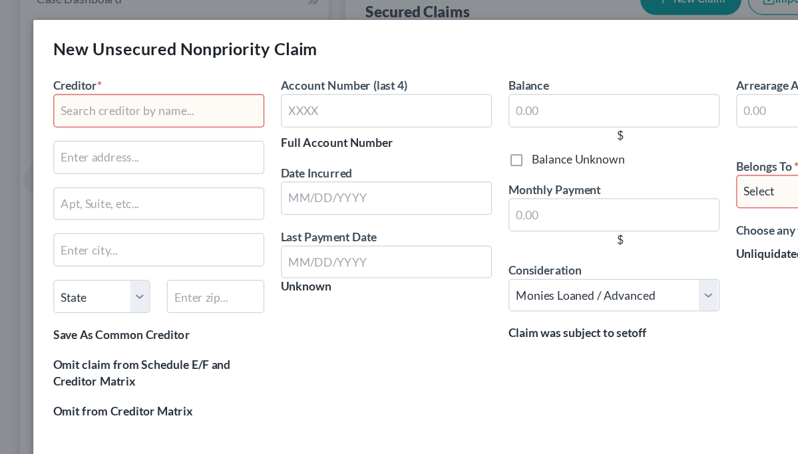
scroll to position [104, 0]
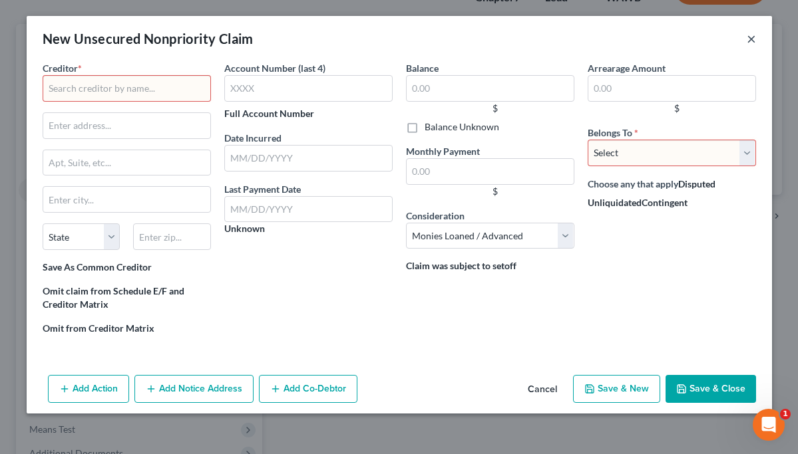
click at [748, 39] on button "×" at bounding box center [750, 39] width 9 height 16
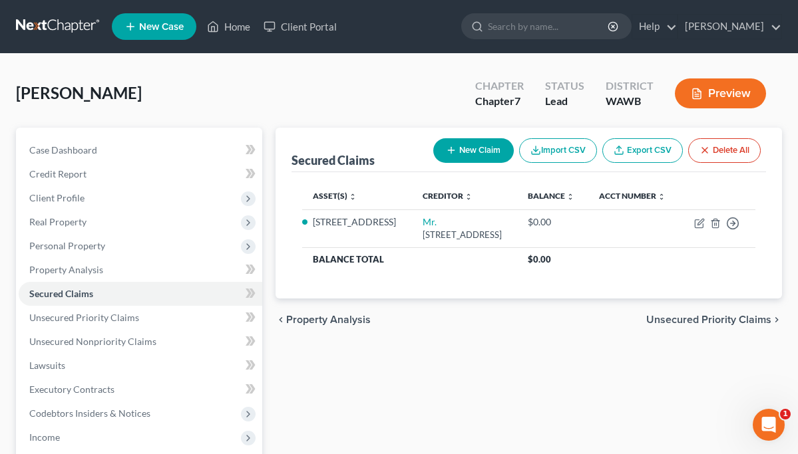
scroll to position [0, 0]
click at [235, 29] on link "Home" at bounding box center [228, 27] width 57 height 24
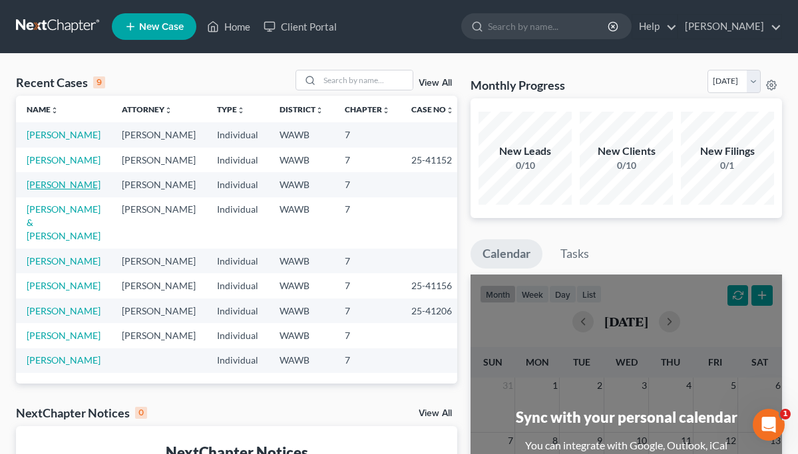
click at [66, 190] on link "Serna, Mary" at bounding box center [64, 184] width 74 height 11
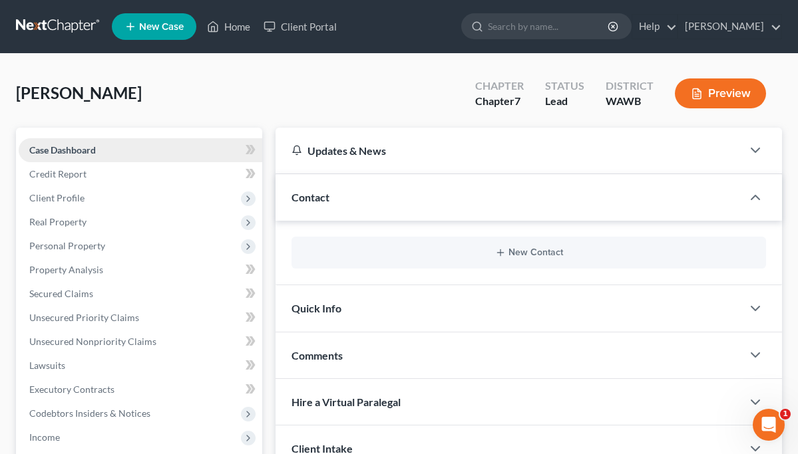
click at [83, 151] on span "Case Dashboard" at bounding box center [62, 149] width 67 height 11
click at [74, 199] on span "Client Profile" at bounding box center [56, 197] width 55 height 11
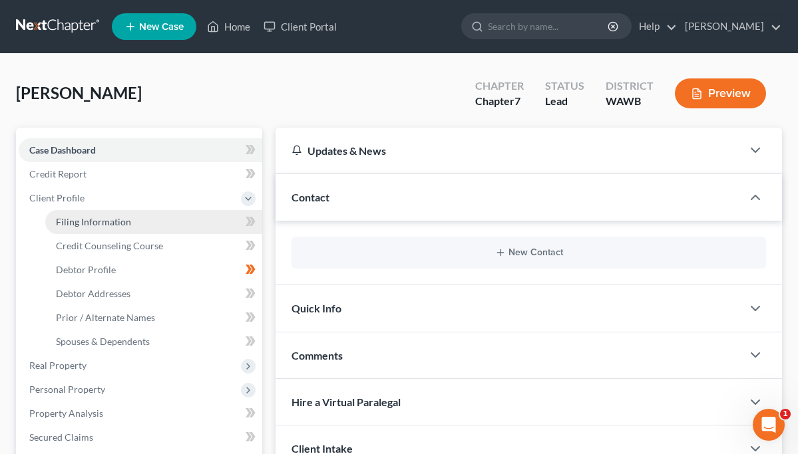
click at [92, 221] on span "Filing Information" at bounding box center [93, 221] width 75 height 11
select select "1"
select select "0"
select select "87"
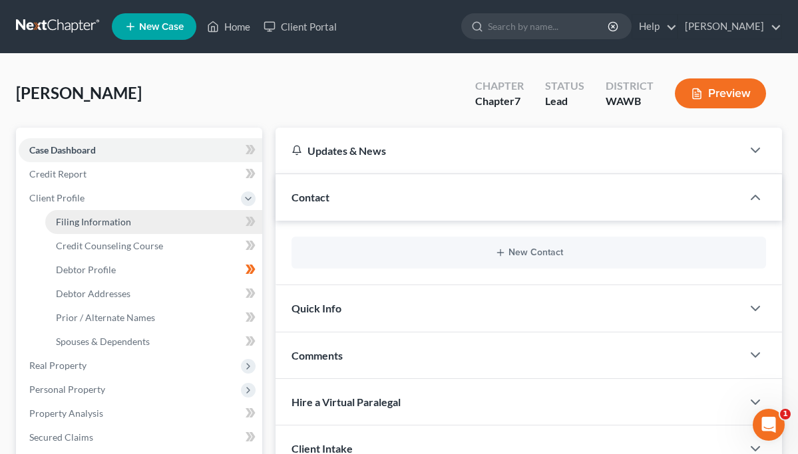
select select "0"
select select "50"
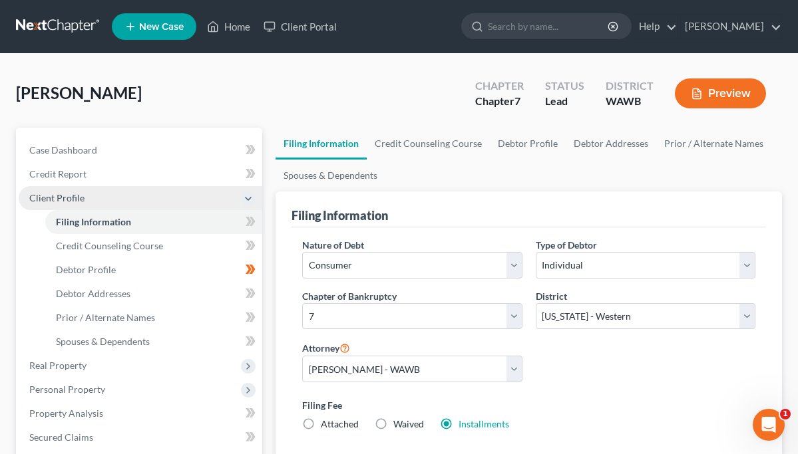
click at [69, 199] on span "Client Profile" at bounding box center [56, 197] width 55 height 11
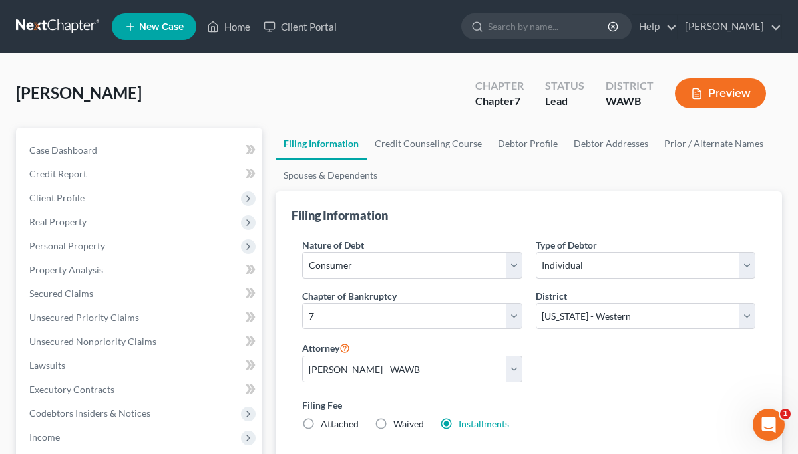
click at [335, 145] on link "Filing Information" at bounding box center [320, 144] width 91 height 32
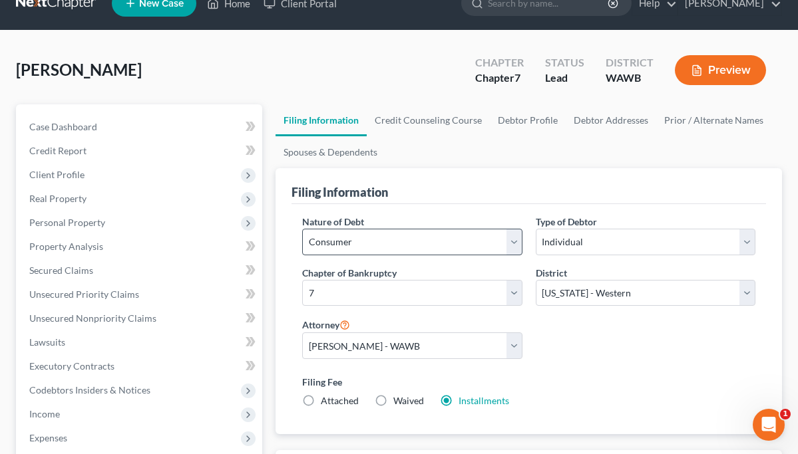
scroll to position [29, 0]
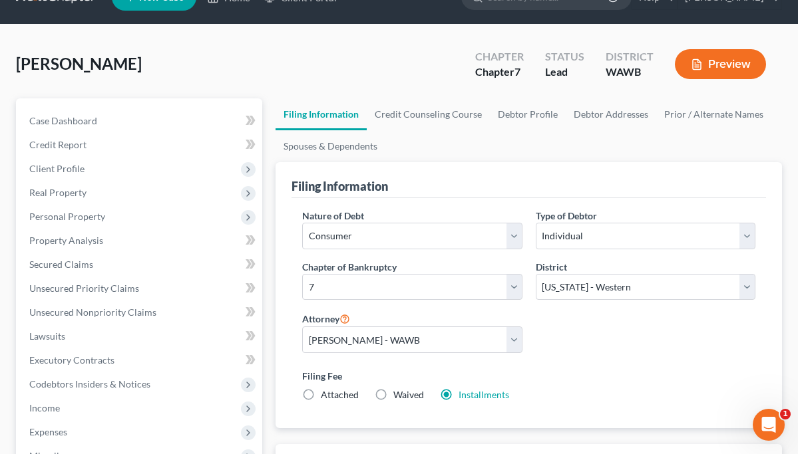
click at [335, 115] on link "Filing Information" at bounding box center [320, 114] width 91 height 32
click at [506, 115] on link "Debtor Profile" at bounding box center [528, 114] width 76 height 32
select select "0"
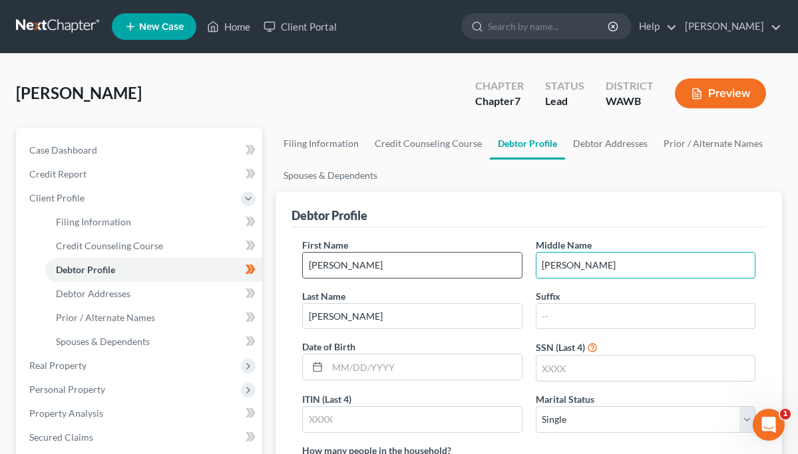
type input "Consuela"
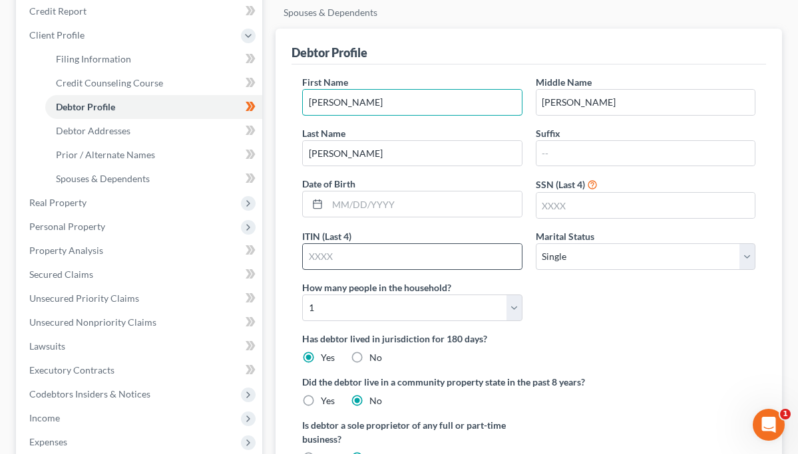
scroll to position [166, 0]
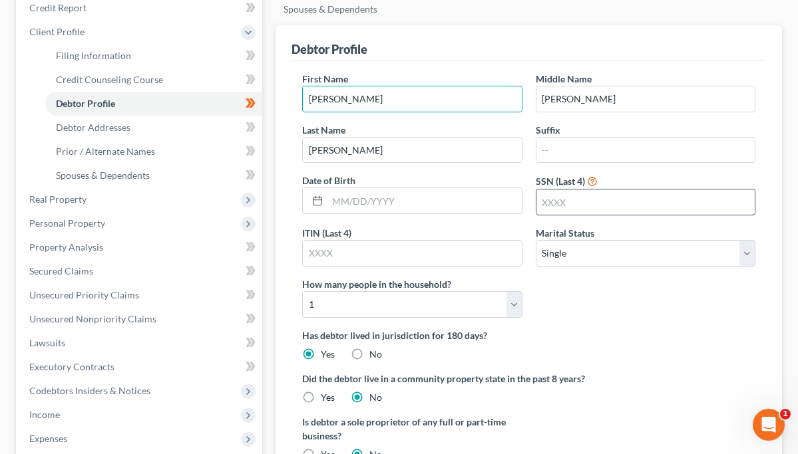
click at [569, 200] on input "text" at bounding box center [645, 202] width 218 height 25
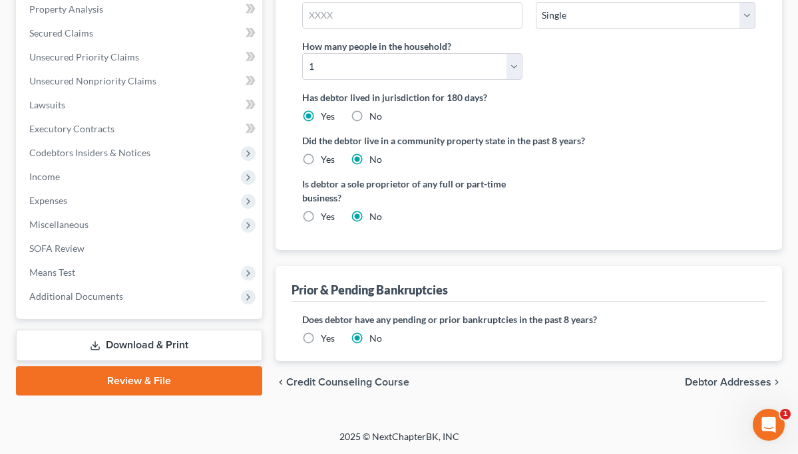
scroll to position [404, 0]
click at [321, 158] on label "Yes" at bounding box center [328, 160] width 14 height 13
click at [326, 158] on input "Yes" at bounding box center [330, 158] width 9 height 9
radio input "true"
radio input "false"
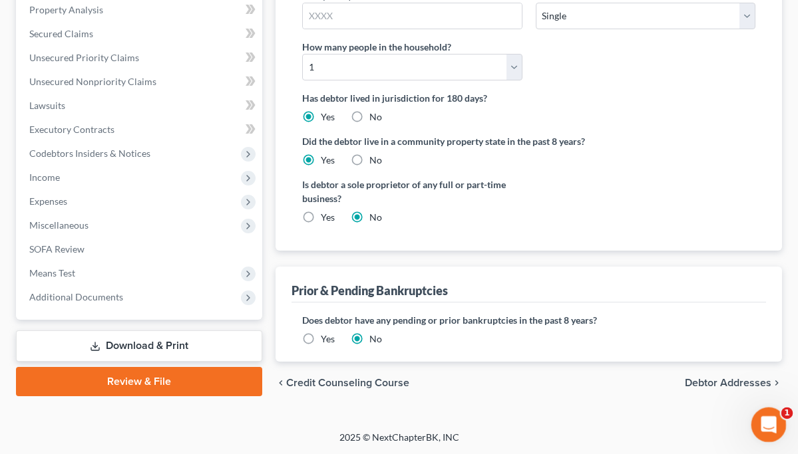
click at [765, 418] on icon "Open Intercom Messenger" at bounding box center [767, 423] width 22 height 22
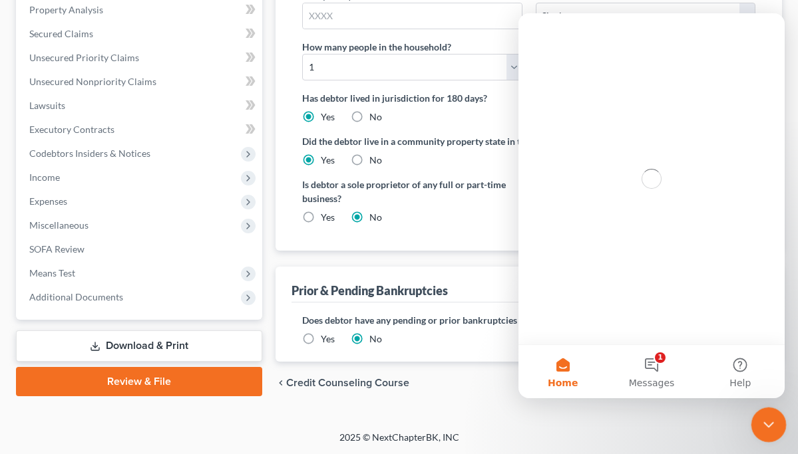
scroll to position [0, 0]
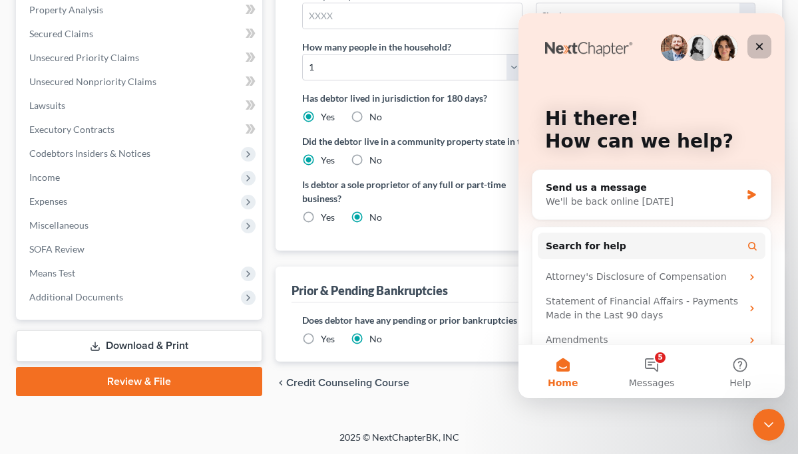
click at [759, 45] on icon "Close" at bounding box center [759, 46] width 11 height 11
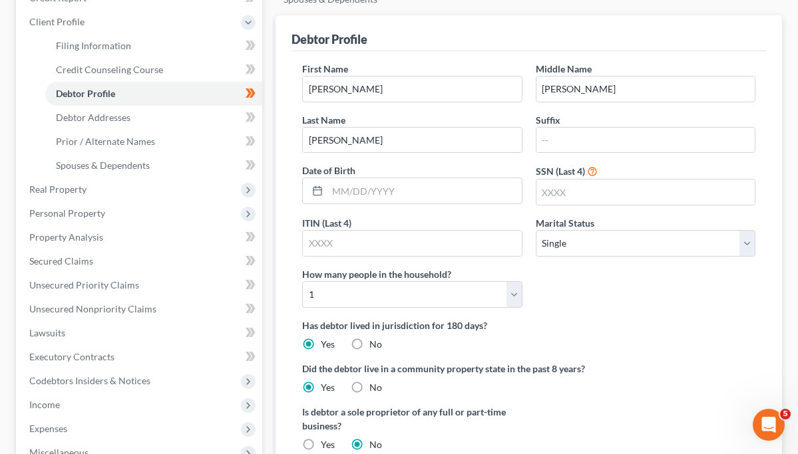
scroll to position [182, 0]
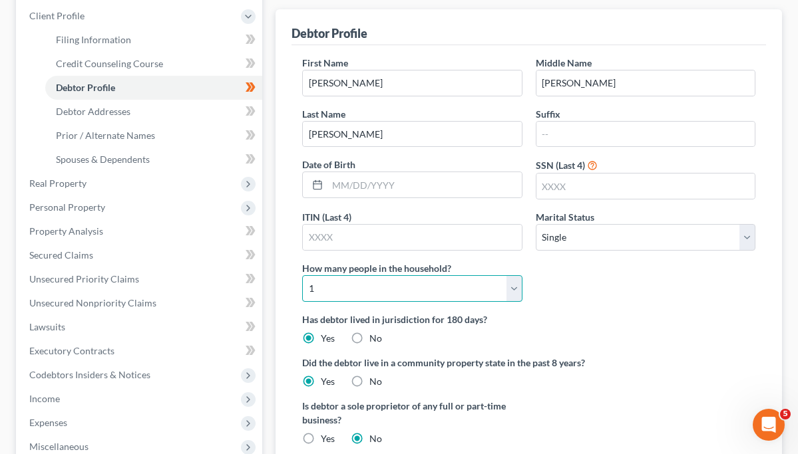
select select "1"
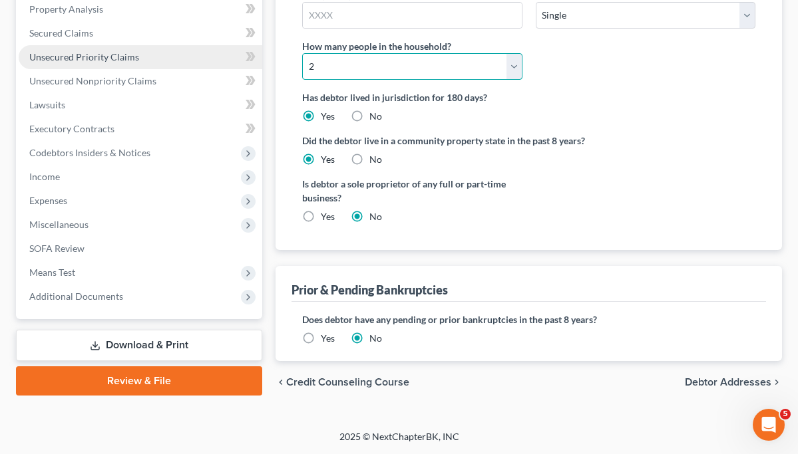
scroll to position [404, 0]
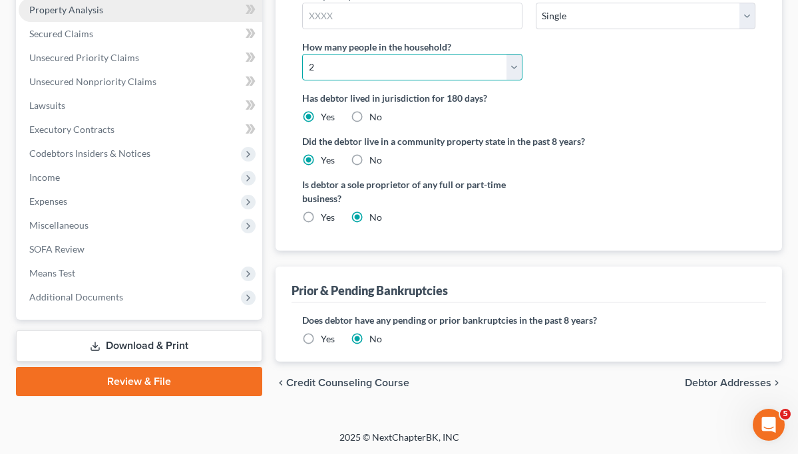
scroll to position [29, 0]
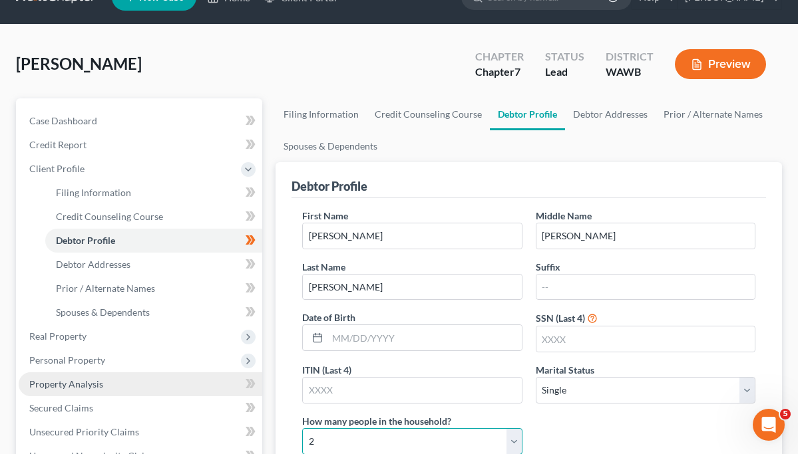
select select "1"
select select "0"
select select "87"
select select "0"
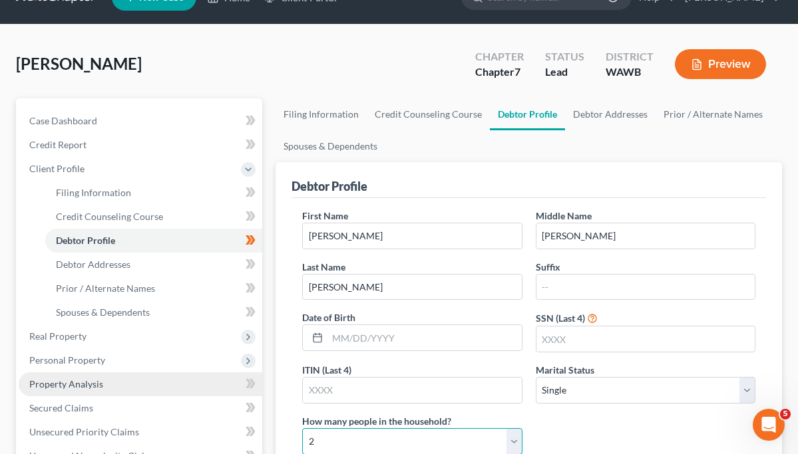
select select "50"
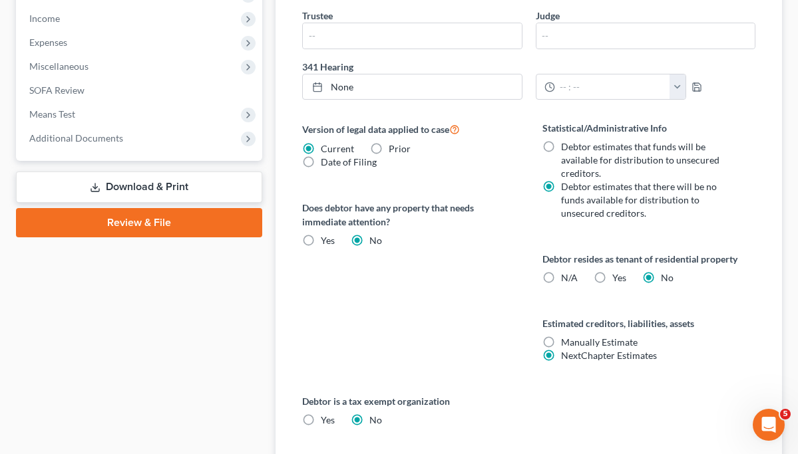
scroll to position [534, 0]
